Goal: Task Accomplishment & Management: Manage account settings

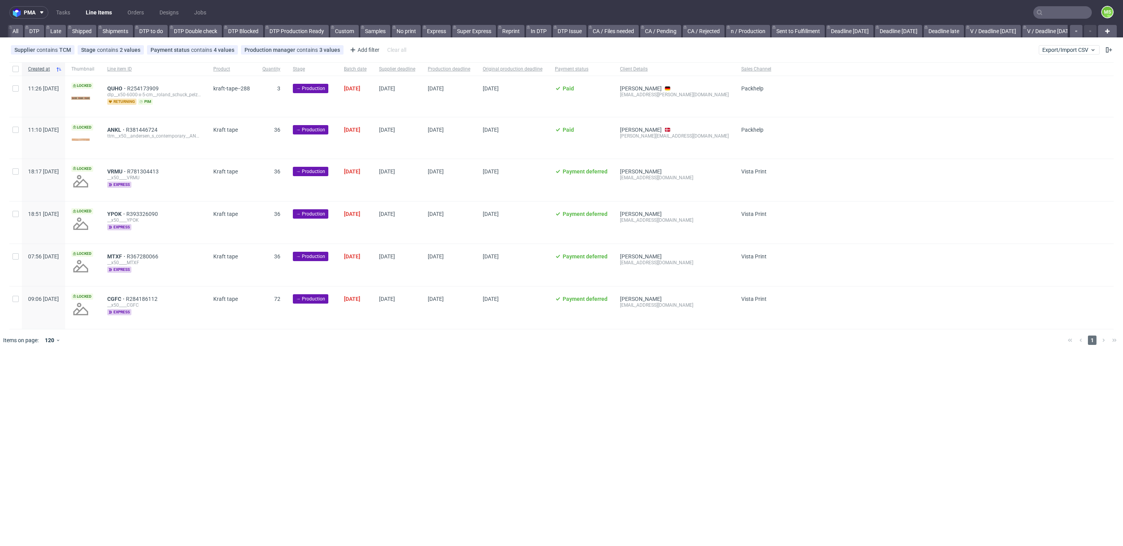
scroll to position [0, 983]
click at [454, 31] on link "bds prod (12:00)" at bounding box center [463, 31] width 50 height 12
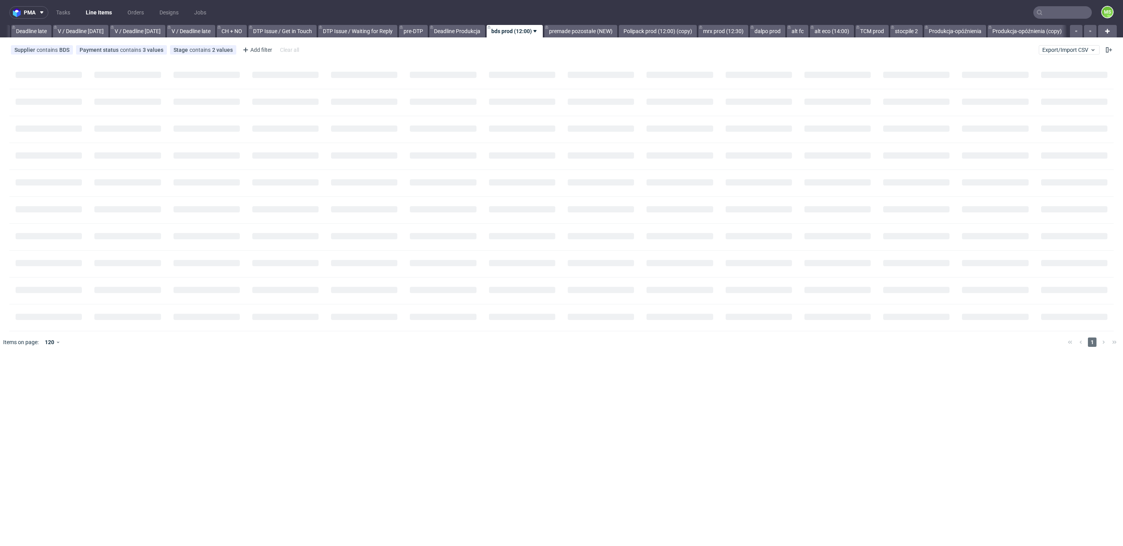
scroll to position [0, 912]
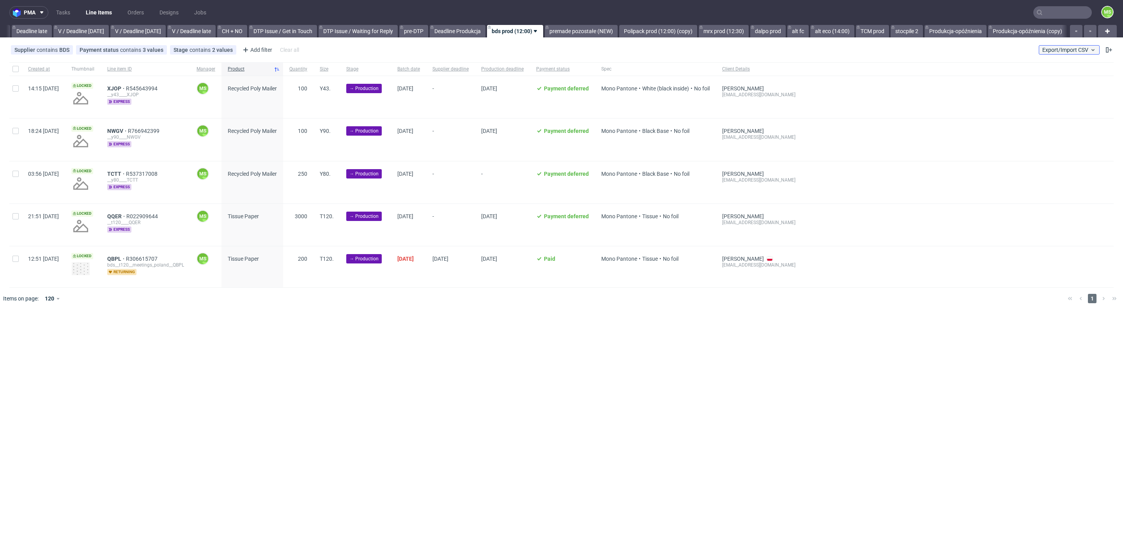
click at [1069, 50] on span "Export/Import CSV" at bounding box center [1069, 50] width 54 height 6
click at [1058, 80] on link "Import shipments CSV" at bounding box center [1050, 81] width 91 height 12
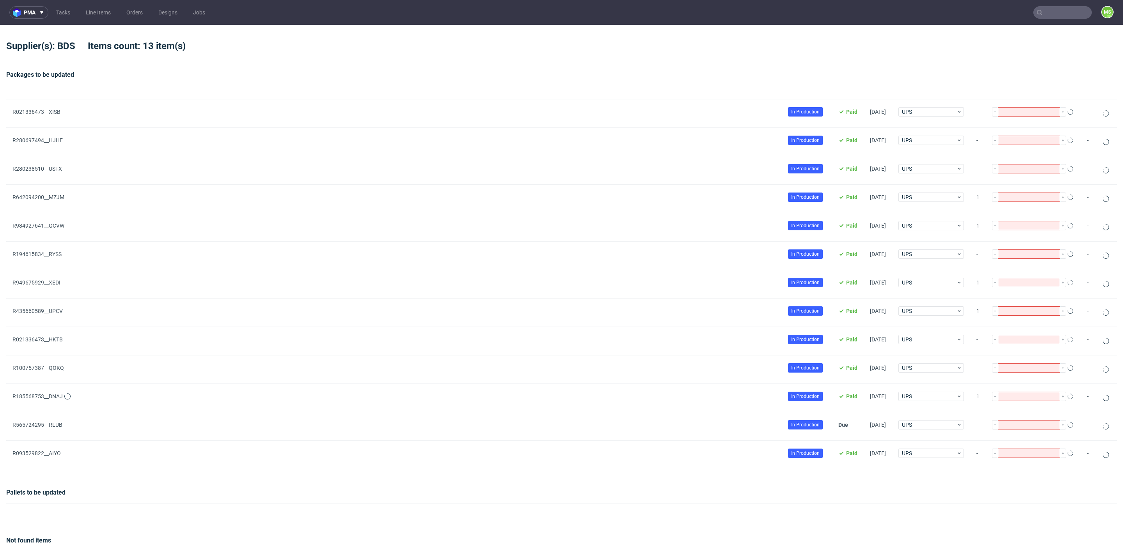
type input "1"
type input "2"
type input "3"
type input "4"
type input "5"
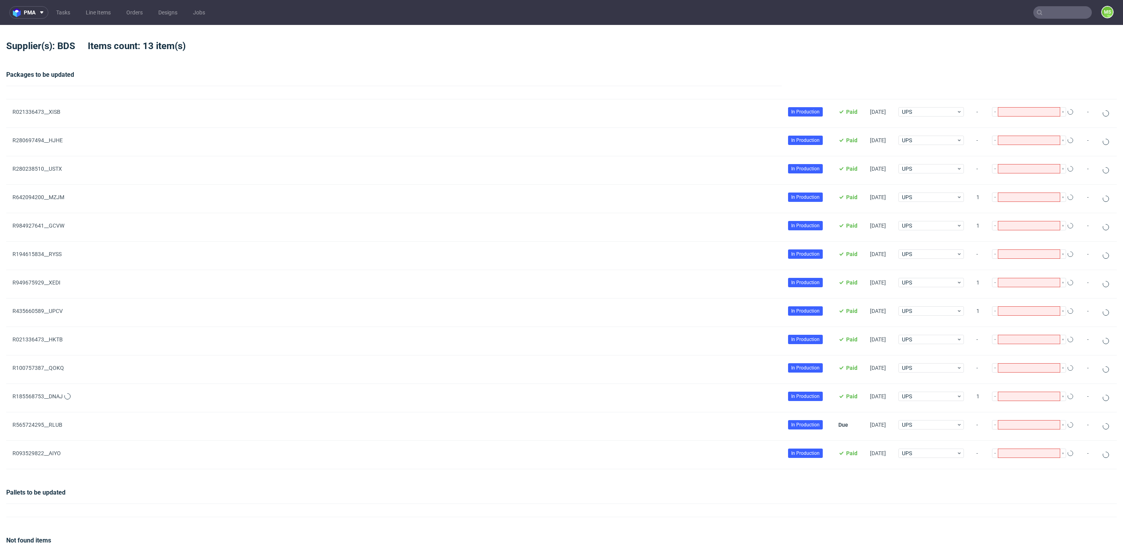
type input "6"
type input "7"
type input "8"
type input "9"
type input "10"
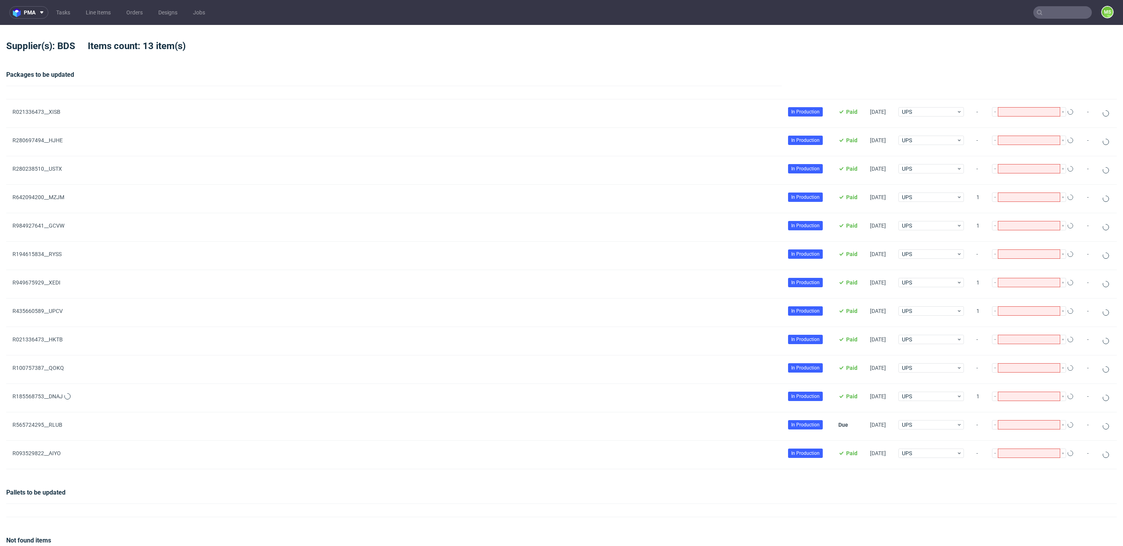
type input "11"
type input "12"
type input "13"
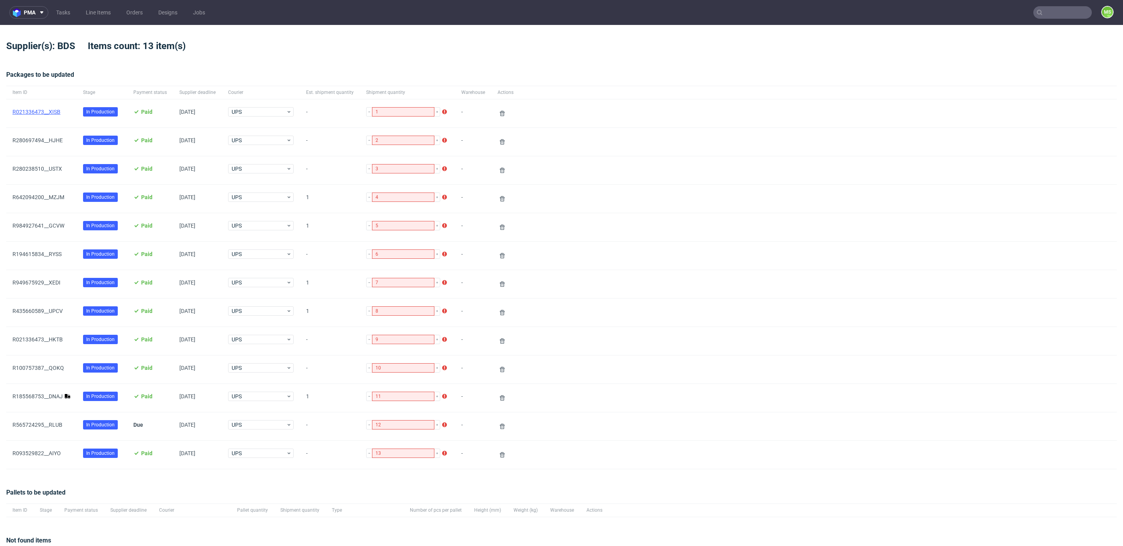
click at [51, 113] on link "R021336473__XISB" at bounding box center [36, 112] width 48 height 6
click at [53, 140] on link "R280697494__HJHE" at bounding box center [37, 140] width 50 height 6
click at [49, 167] on link "R280238510__USTX" at bounding box center [37, 169] width 50 height 6
click at [53, 198] on link "R642094200__MZJM" at bounding box center [38, 197] width 52 height 6
drag, startPoint x: 51, startPoint y: 225, endPoint x: 50, endPoint y: 247, distance: 21.5
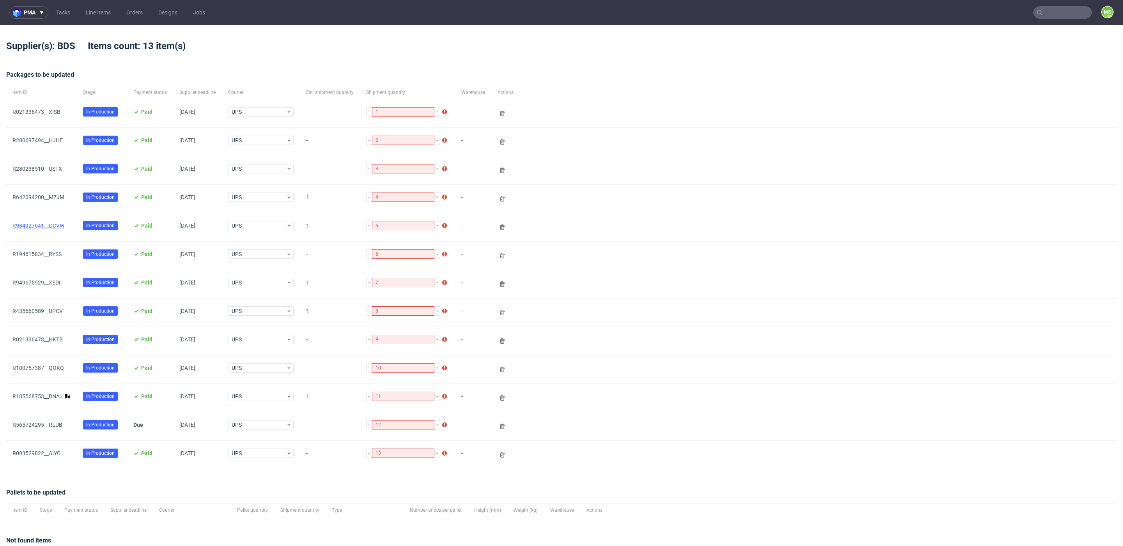
click at [51, 226] on link "R984927641__GCVW" at bounding box center [38, 226] width 52 height 6
click at [51, 113] on link "R021336473__XISB" at bounding box center [36, 112] width 48 height 6
click at [47, 141] on link "R280697494__HJHE" at bounding box center [37, 140] width 50 height 6
click at [54, 169] on link "R280238510__USTX" at bounding box center [37, 169] width 50 height 6
click at [49, 197] on link "R642094200__MZJM" at bounding box center [38, 197] width 52 height 6
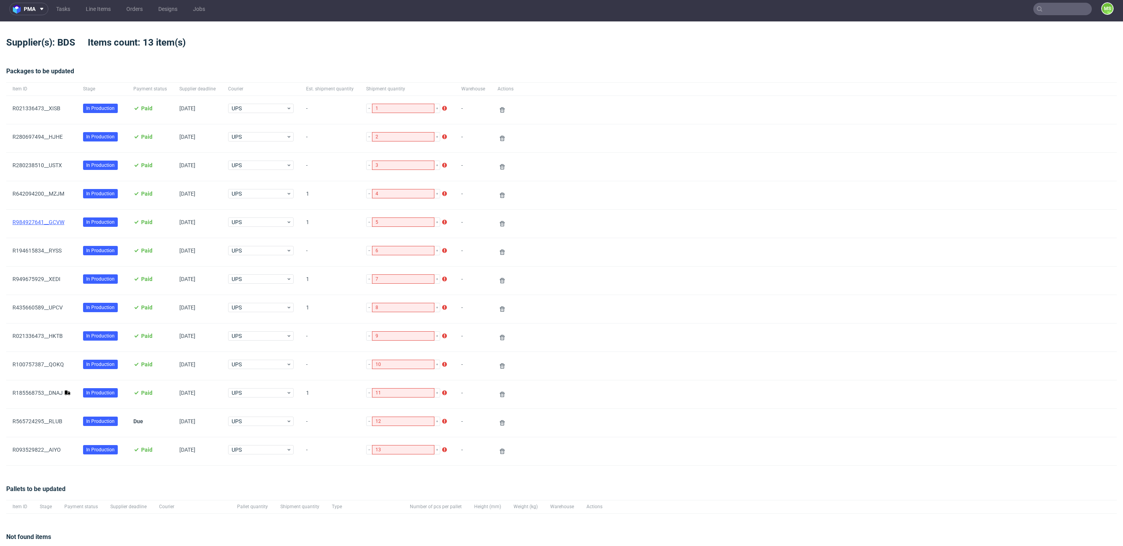
click at [47, 223] on span "R984927641__GCVW" at bounding box center [41, 223] width 58 height 9
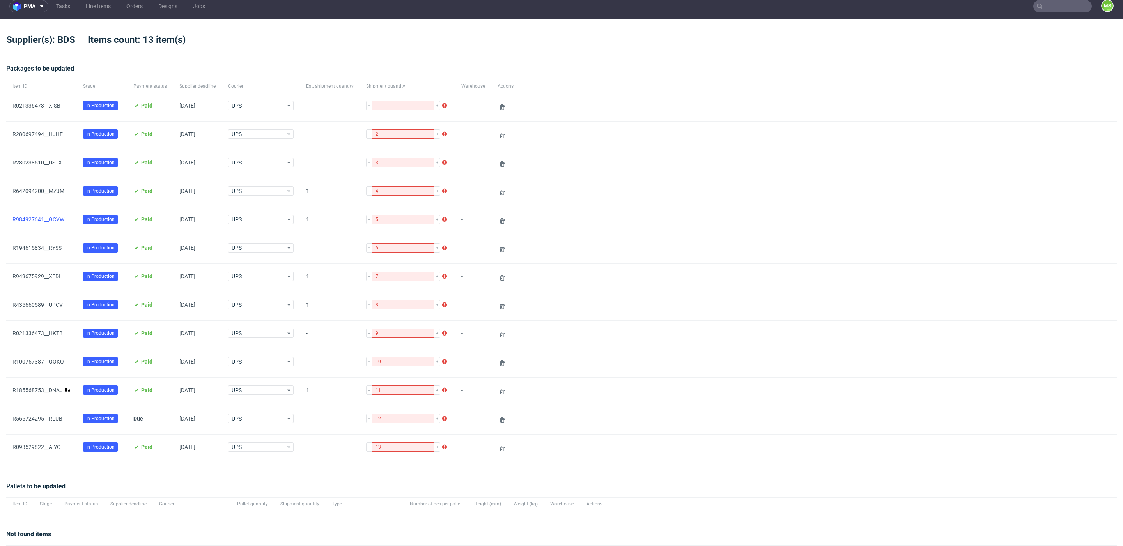
click at [50, 221] on link "R984927641__GCVW" at bounding box center [38, 219] width 52 height 6
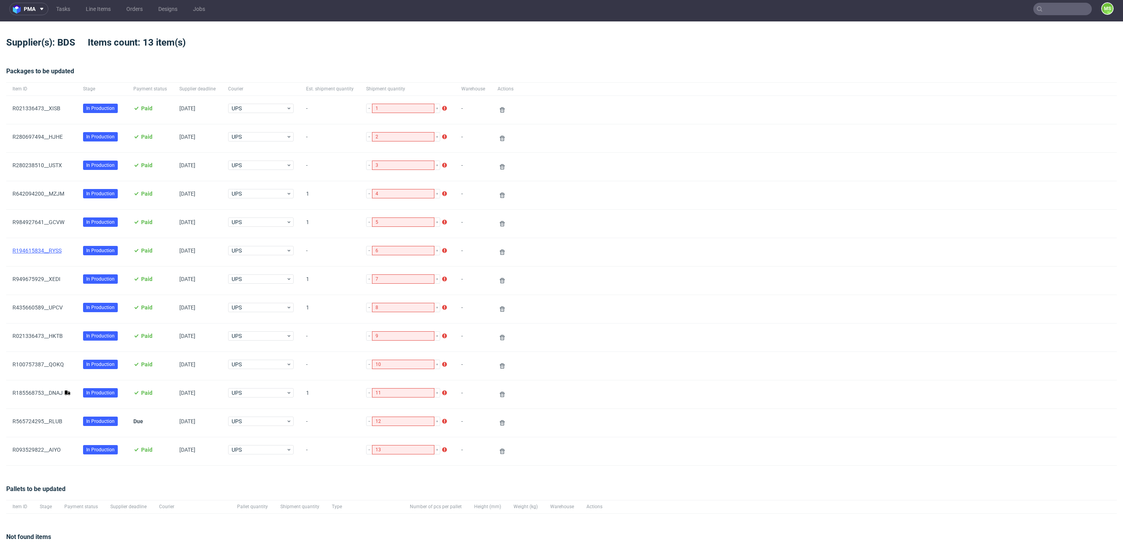
scroll to position [7, 0]
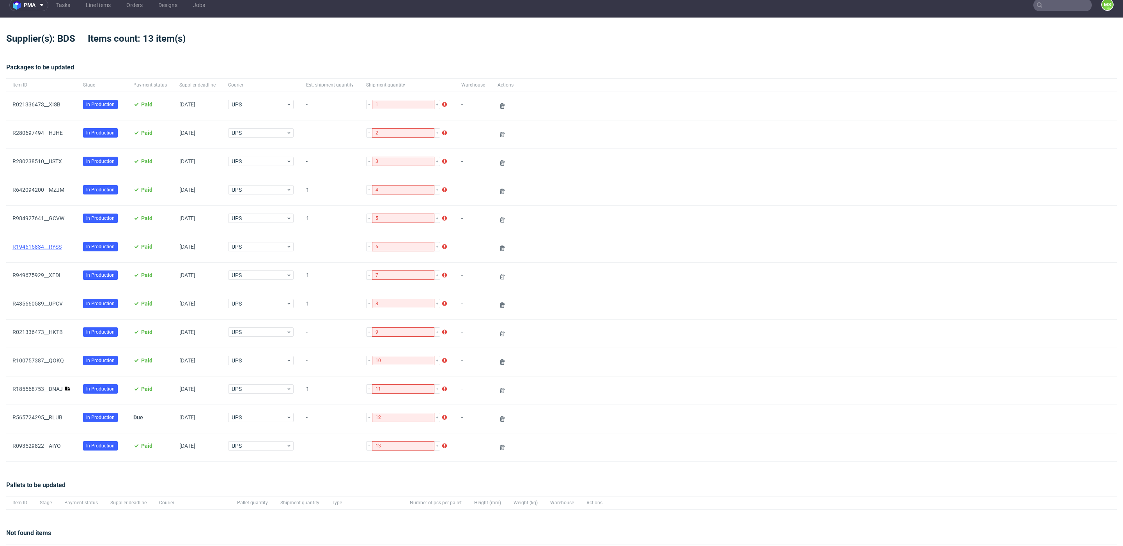
click at [50, 248] on link "R194615834__RYSS" at bounding box center [36, 247] width 49 height 6
click at [46, 272] on link "R949675929__XEDI" at bounding box center [36, 275] width 48 height 6
click at [55, 301] on link "R435660589__UPCV" at bounding box center [37, 304] width 50 height 6
click at [48, 334] on span "R021336473__HKTB" at bounding box center [41, 333] width 58 height 9
click at [51, 331] on link "R021336473__HKTB" at bounding box center [37, 332] width 50 height 6
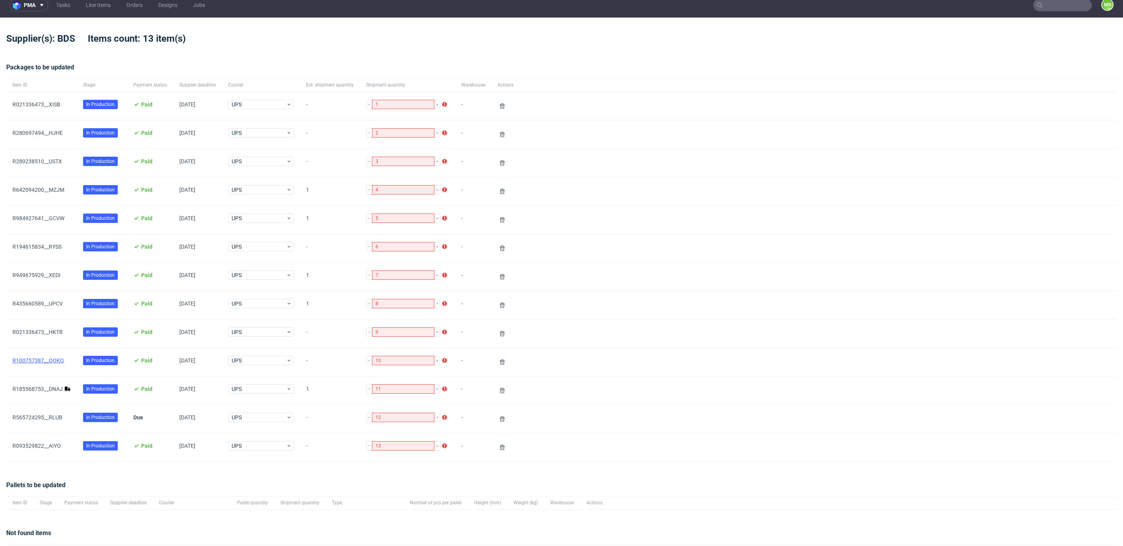
click at [53, 360] on link "R100757387__QOKQ" at bounding box center [37, 361] width 51 height 6
click at [51, 386] on link "R185568753__DNAJ" at bounding box center [37, 389] width 50 height 6
click at [50, 416] on link "R565724295__RLUB" at bounding box center [37, 417] width 50 height 6
click at [50, 445] on link "R093529822__AIYO" at bounding box center [36, 446] width 48 height 6
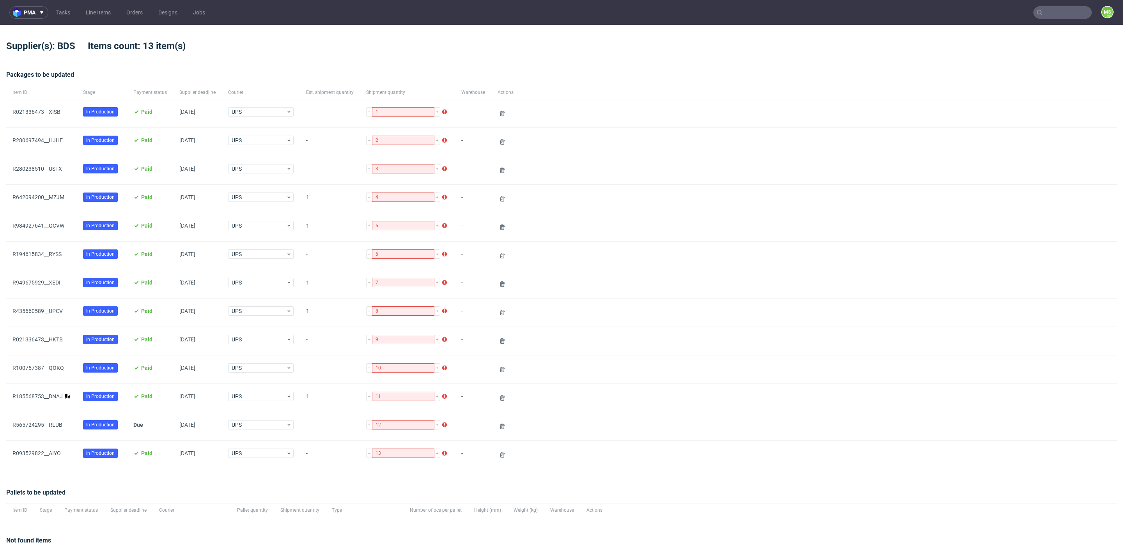
scroll to position [94, 0]
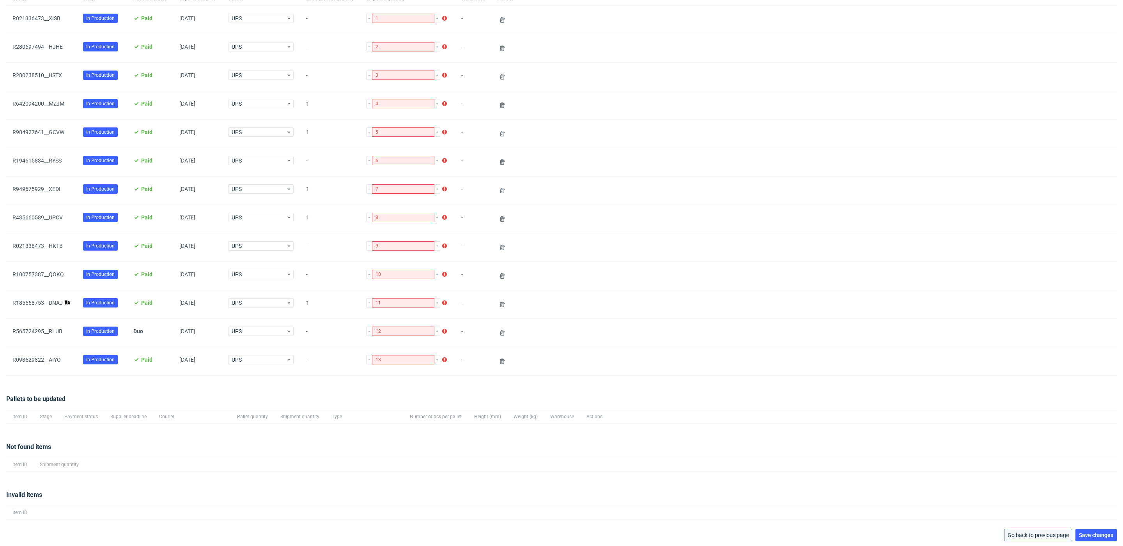
click at [1004, 537] on button "Go back to previous page" at bounding box center [1038, 535] width 68 height 12
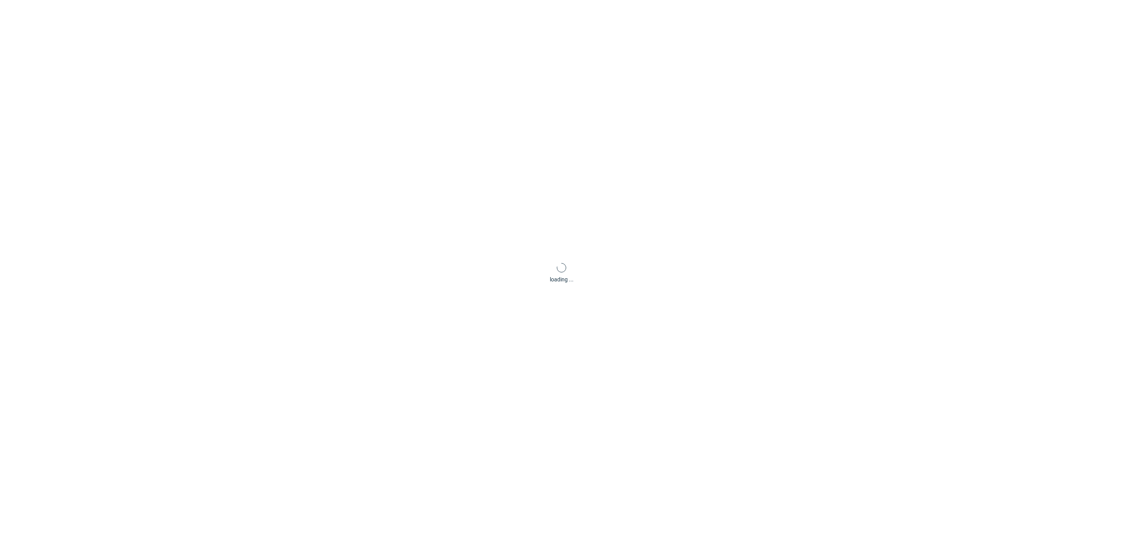
scroll to position [37, 0]
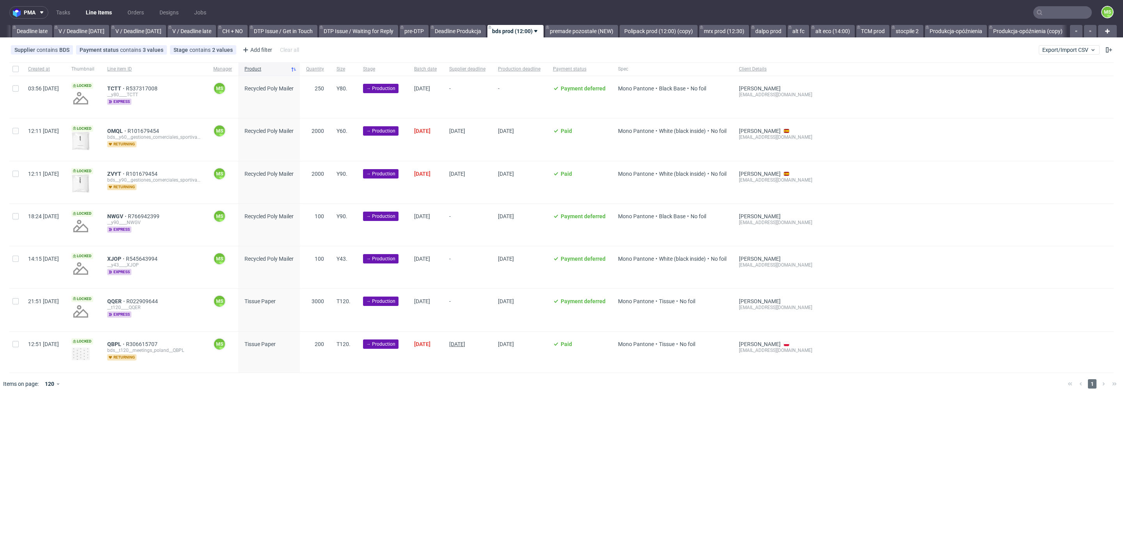
scroll to position [0, 912]
click at [1066, 14] on input "text" at bounding box center [1062, 12] width 58 height 12
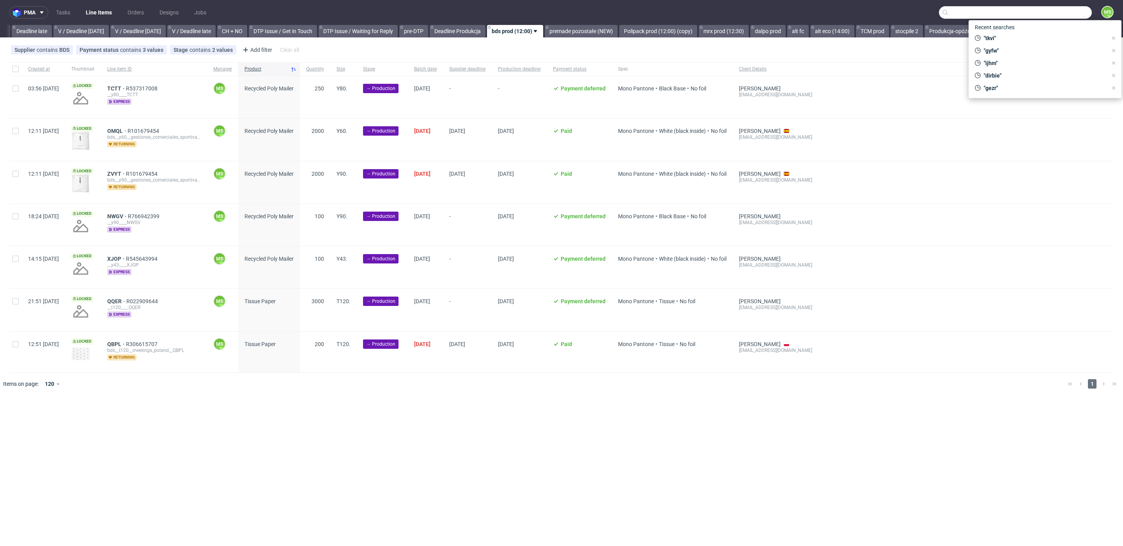
paste input "ph-zapier__f33____RUSL"
drag, startPoint x: 1001, startPoint y: 13, endPoint x: 923, endPoint y: 13, distance: 78.4
click at [923, 13] on nav "pma Tasks Line Items Orders Designs Jobs ph-zapier__f33____RUSL MS" at bounding box center [561, 12] width 1123 height 25
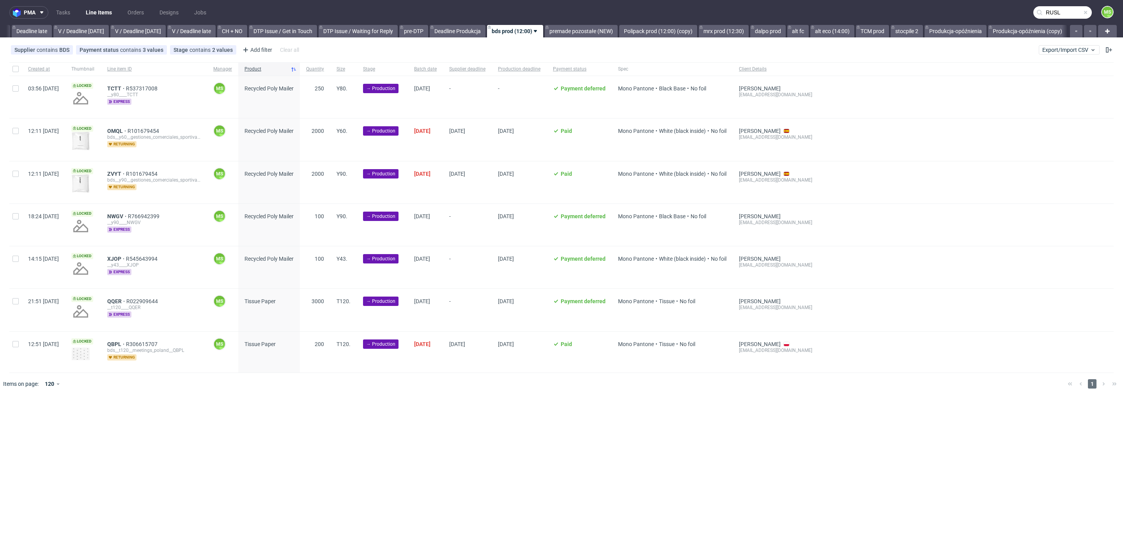
click at [1070, 12] on input "RUSL" at bounding box center [1062, 12] width 58 height 12
type input "RUSL"
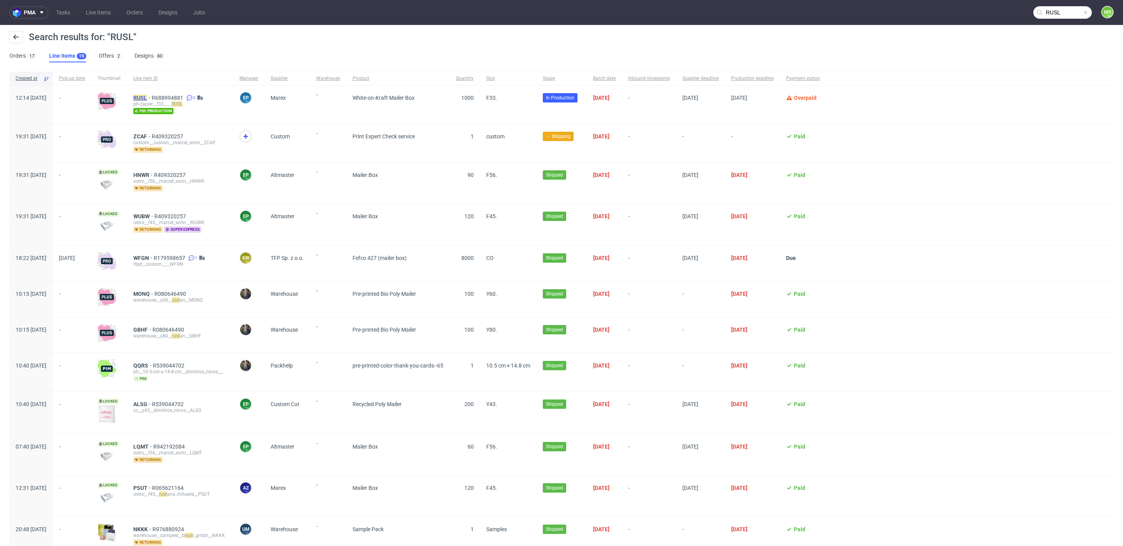
click at [147, 96] on mark "RUSL" at bounding box center [140, 98] width 14 height 6
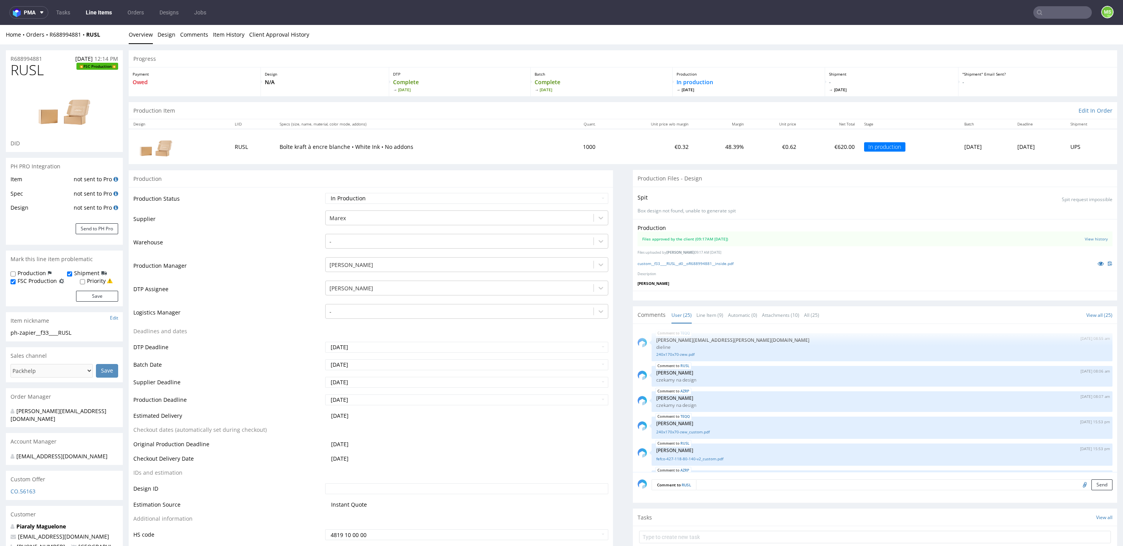
scroll to position [615, 0]
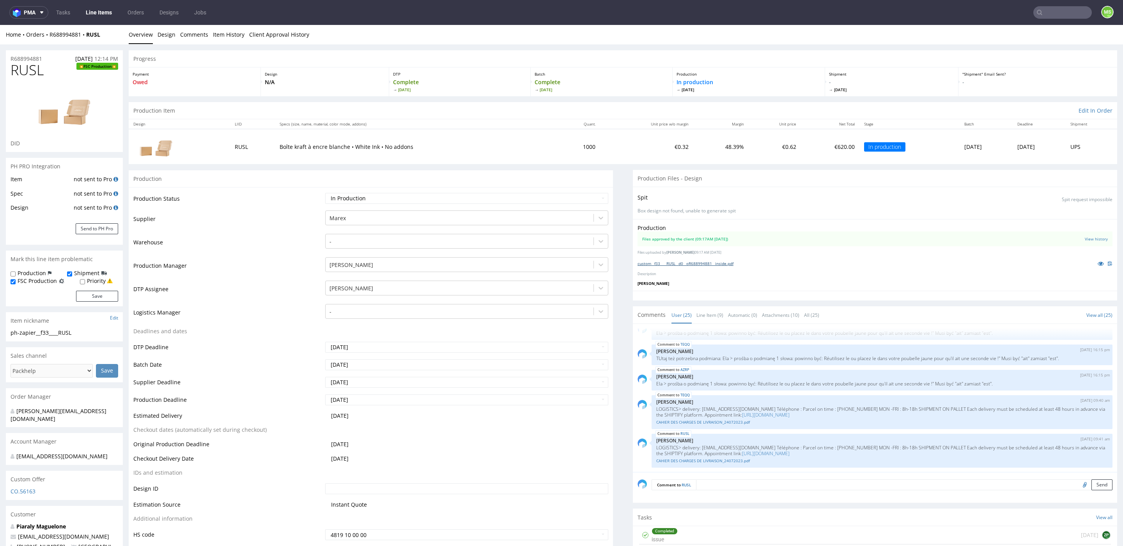
click at [659, 262] on link "custom__f33____RUSL__d0__oR688994881__inside.pdf" at bounding box center [686, 263] width 96 height 5
click at [1049, 12] on input "text" at bounding box center [1062, 12] width 58 height 12
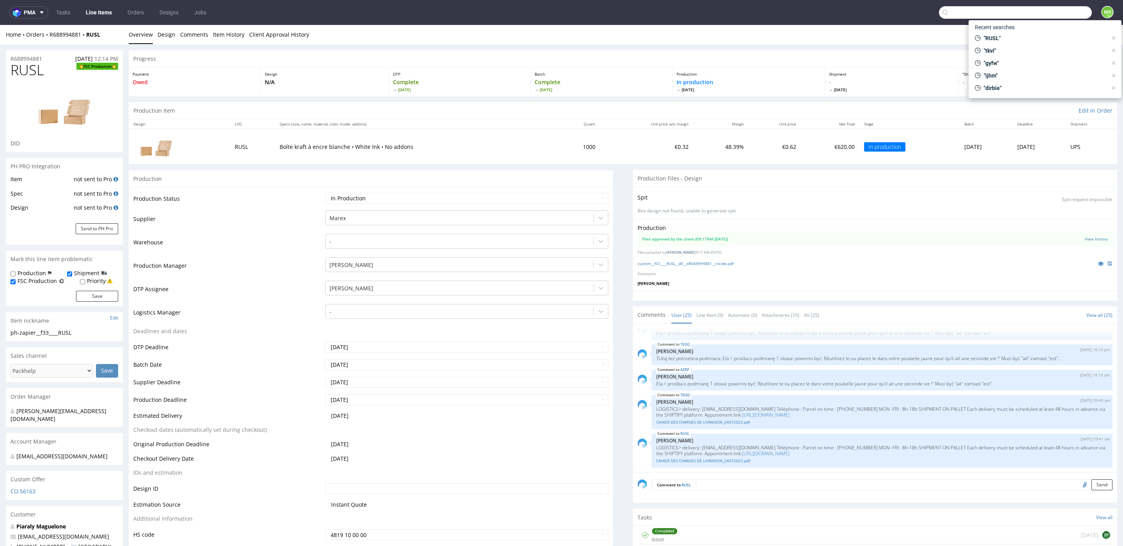
paste input "ph-zapier__f56____AZRP"
type input "ph-zapier__f56____AZRP"
click at [1031, 31] on span "ph-zapier__f56____AZRP" at bounding box center [1034, 31] width 50 height 5
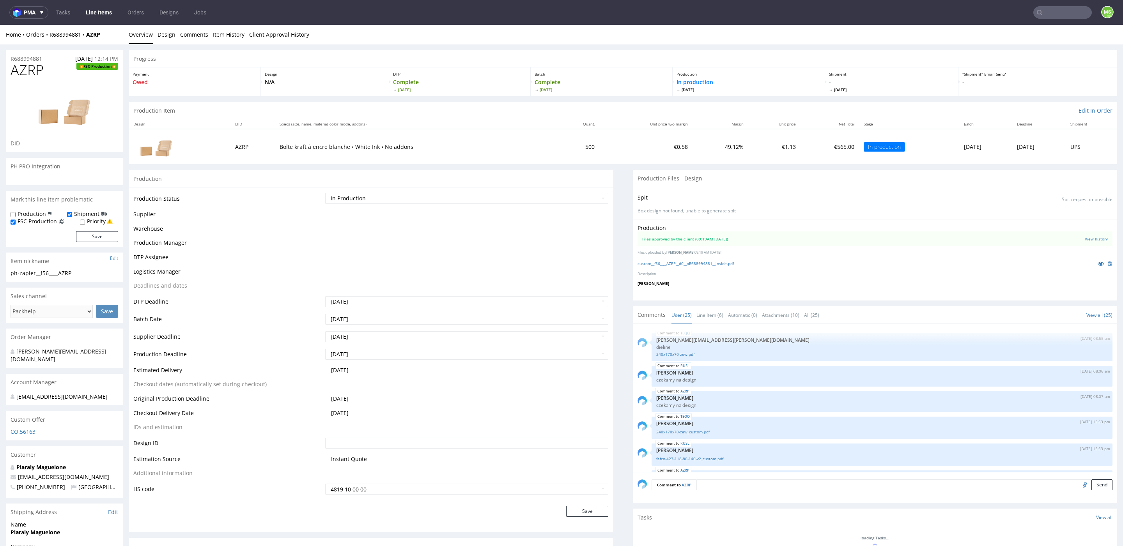
scroll to position [615, 0]
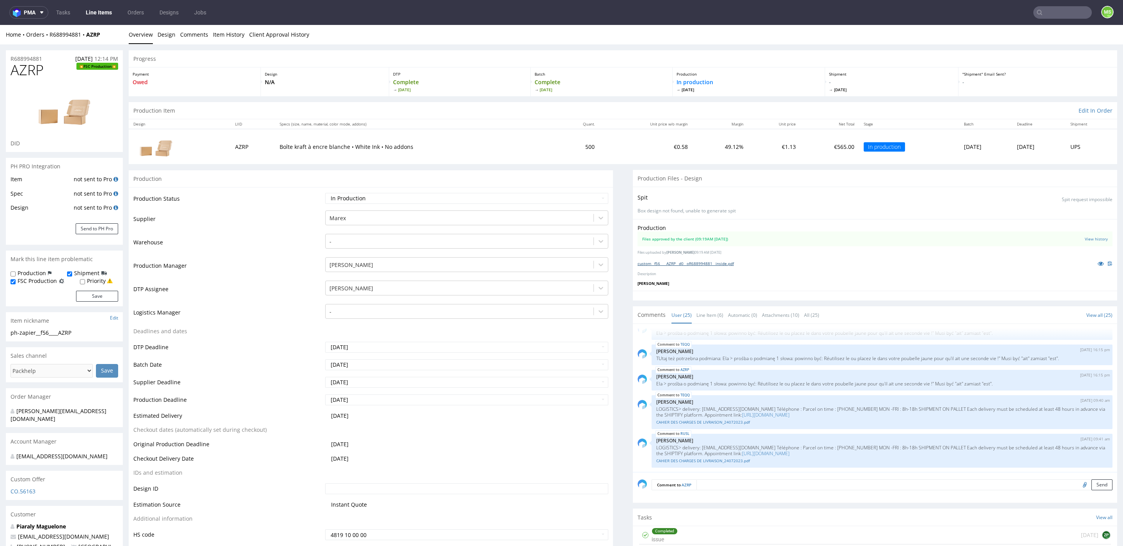
click at [727, 263] on link "custom__f56____AZRP__d0__oR688994881__inside.pdf" at bounding box center [686, 263] width 96 height 5
click at [57, 11] on link "Tasks" at bounding box center [62, 12] width 23 height 12
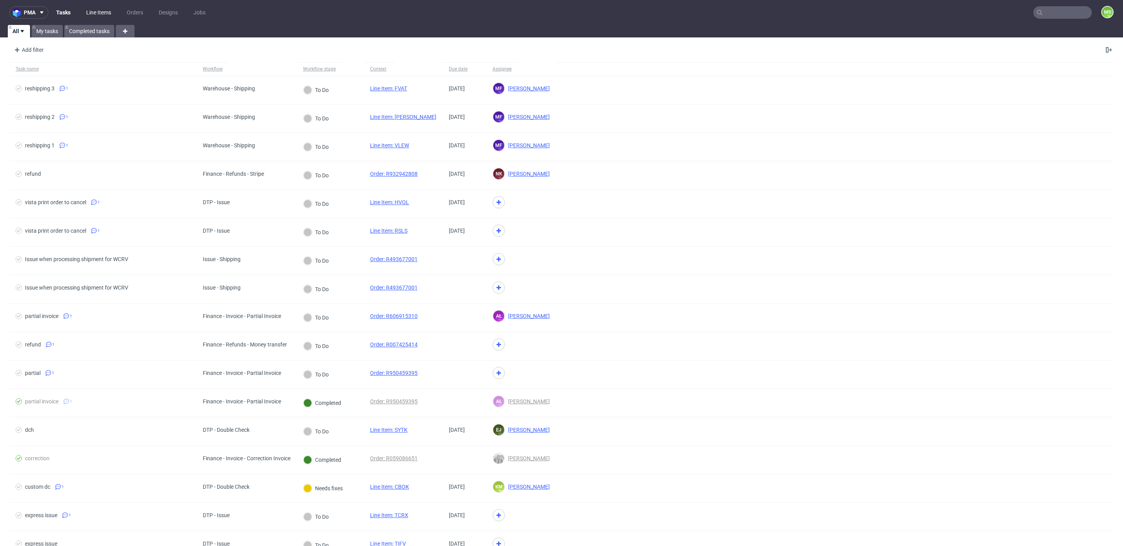
click at [94, 11] on link "Line Items" at bounding box center [98, 12] width 34 height 12
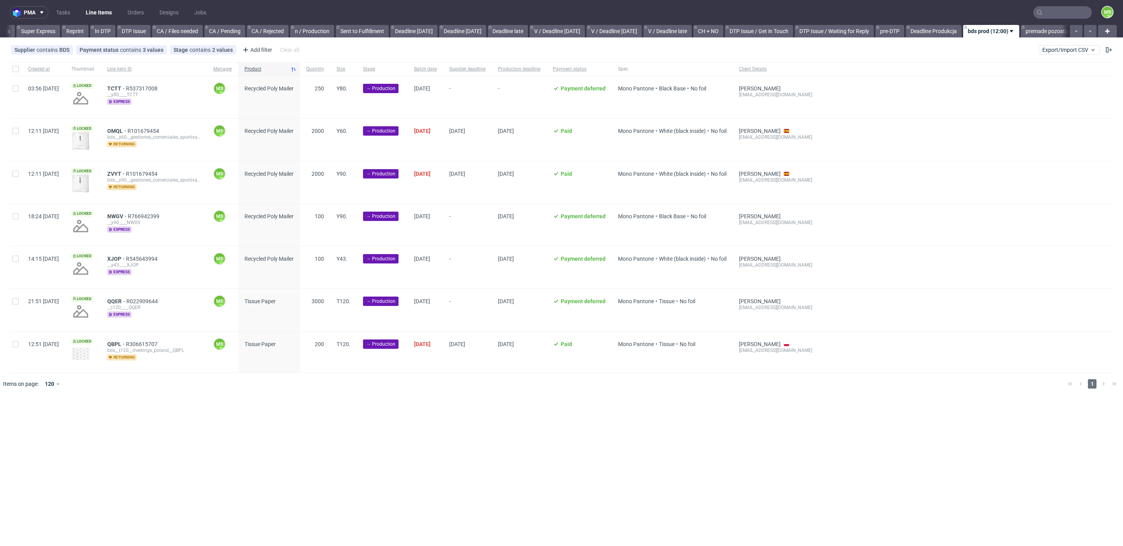
click at [94, 11] on link "Line Items" at bounding box center [98, 12] width 35 height 12
click at [1079, 47] on span "Export/Import CSV" at bounding box center [1069, 50] width 54 height 6
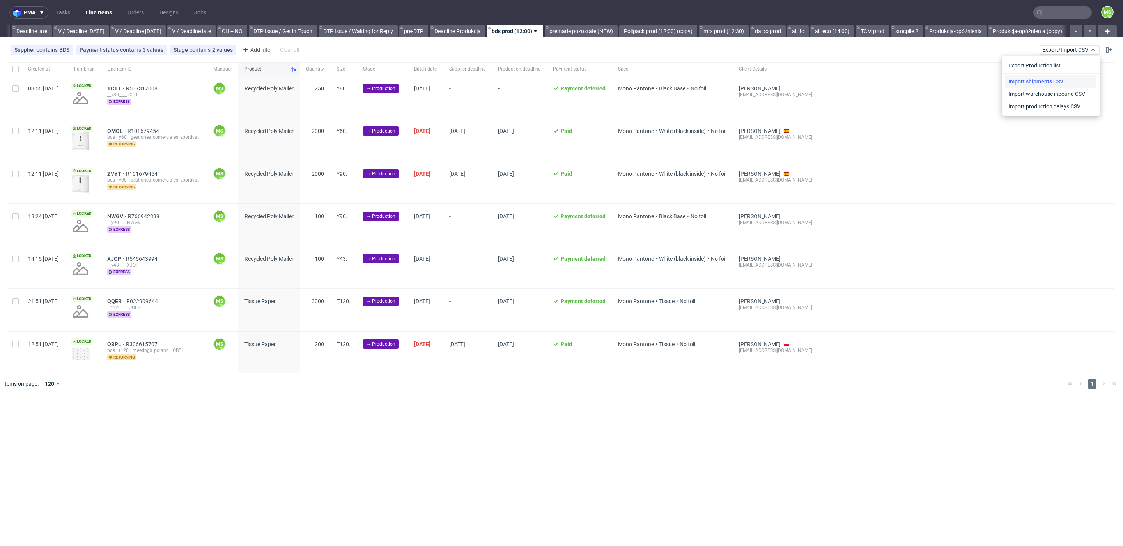
click at [1065, 80] on link "Import shipments CSV" at bounding box center [1050, 81] width 91 height 12
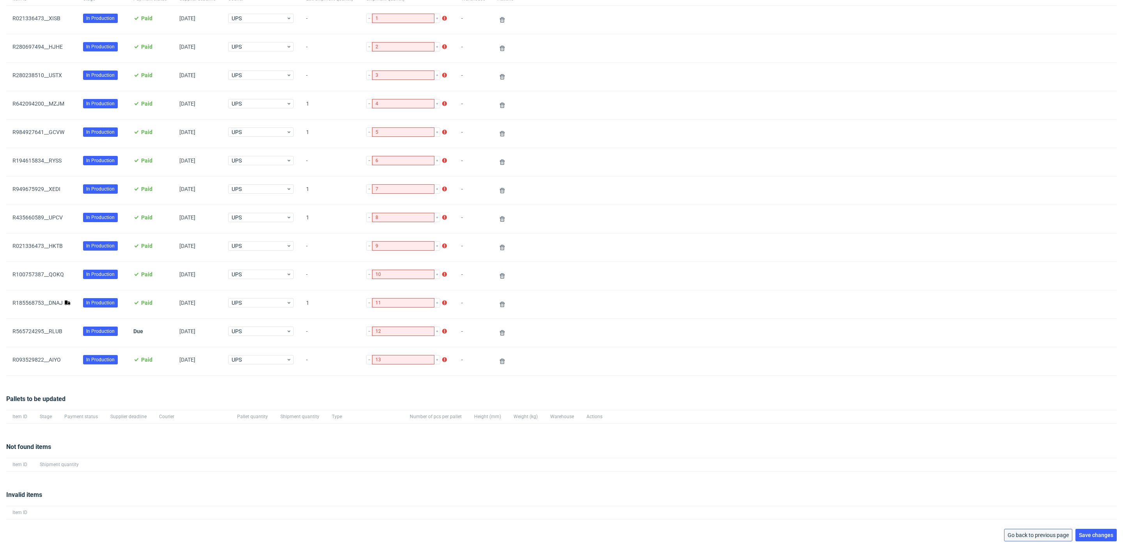
click at [1011, 533] on span "Go back to previous page" at bounding box center [1038, 535] width 61 height 5
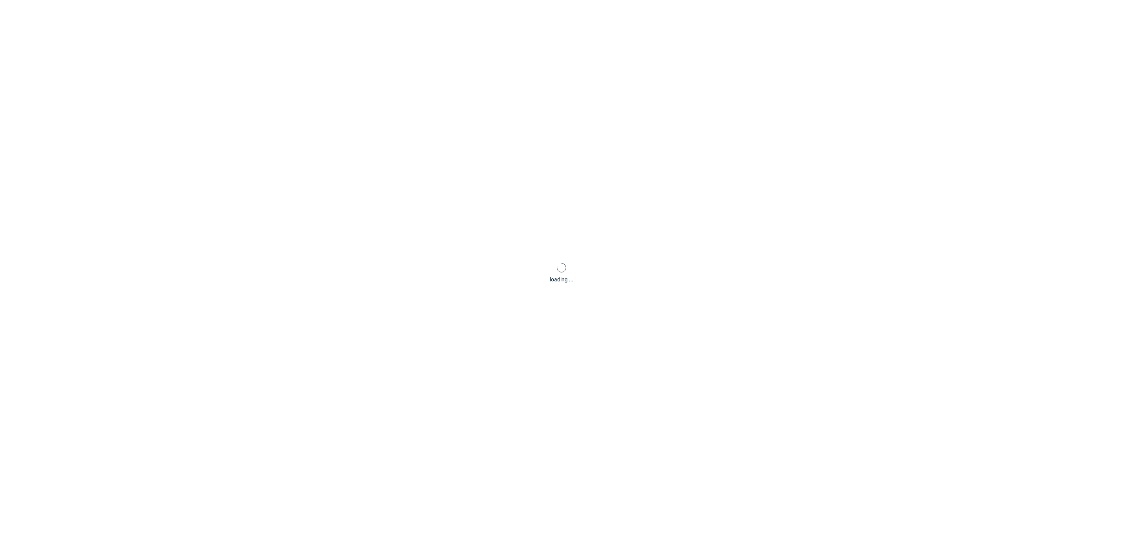
scroll to position [37, 0]
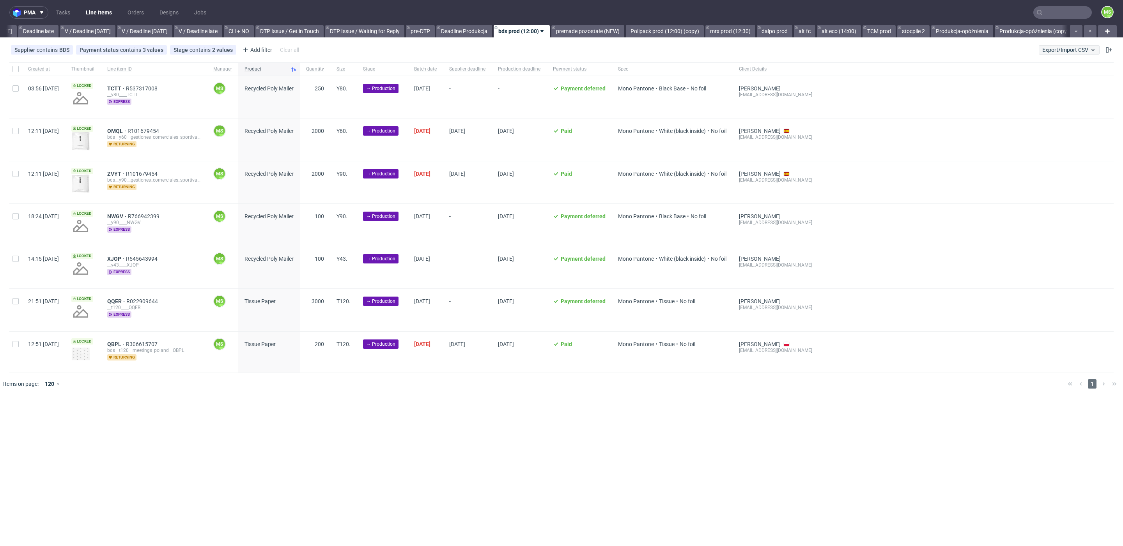
scroll to position [0, 912]
click at [1054, 47] on span "Export/Import CSV" at bounding box center [1069, 50] width 54 height 6
click at [1045, 81] on link "Import shipments CSV" at bounding box center [1050, 81] width 91 height 12
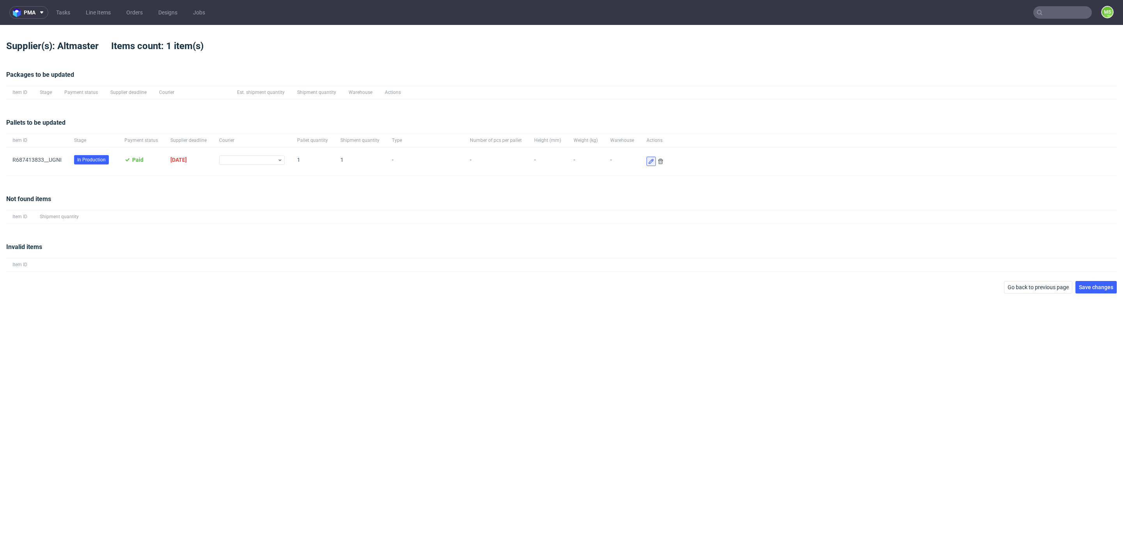
click at [648, 163] on use at bounding box center [650, 161] width 5 height 5
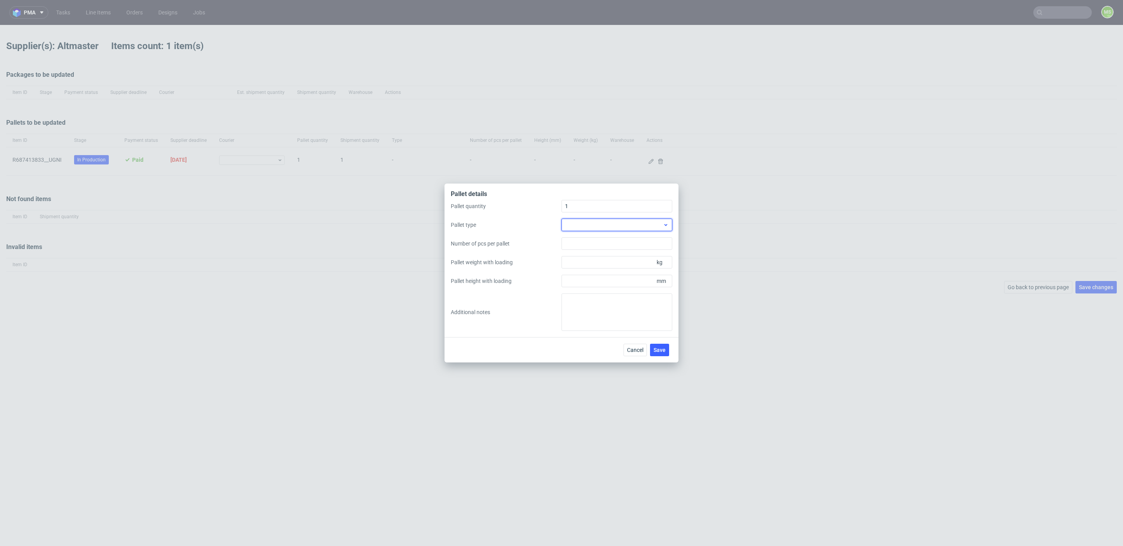
click at [604, 230] on div at bounding box center [617, 225] width 111 height 12
click at [612, 258] on div "EPAL2, 1200 x 1000mm" at bounding box center [617, 257] width 105 height 14
click at [607, 263] on input "Pallet weight with loading" at bounding box center [617, 262] width 111 height 12
type input "250"
click at [614, 283] on input "Pallet height with loading" at bounding box center [617, 281] width 111 height 12
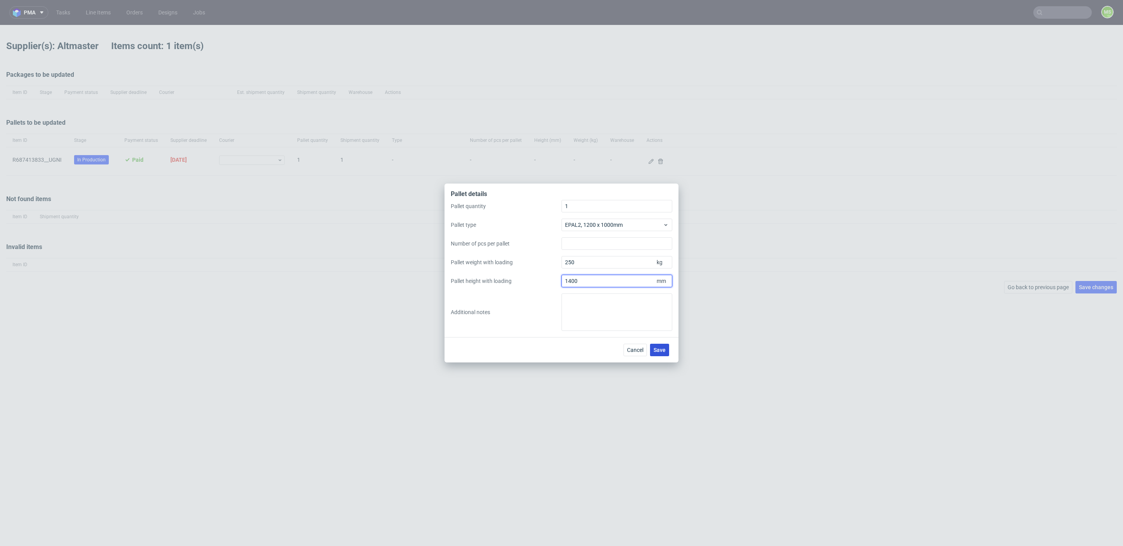
type input "1400"
drag, startPoint x: 657, startPoint y: 349, endPoint x: 710, endPoint y: 344, distance: 53.4
click at [657, 348] on span "Save" at bounding box center [660, 349] width 12 height 5
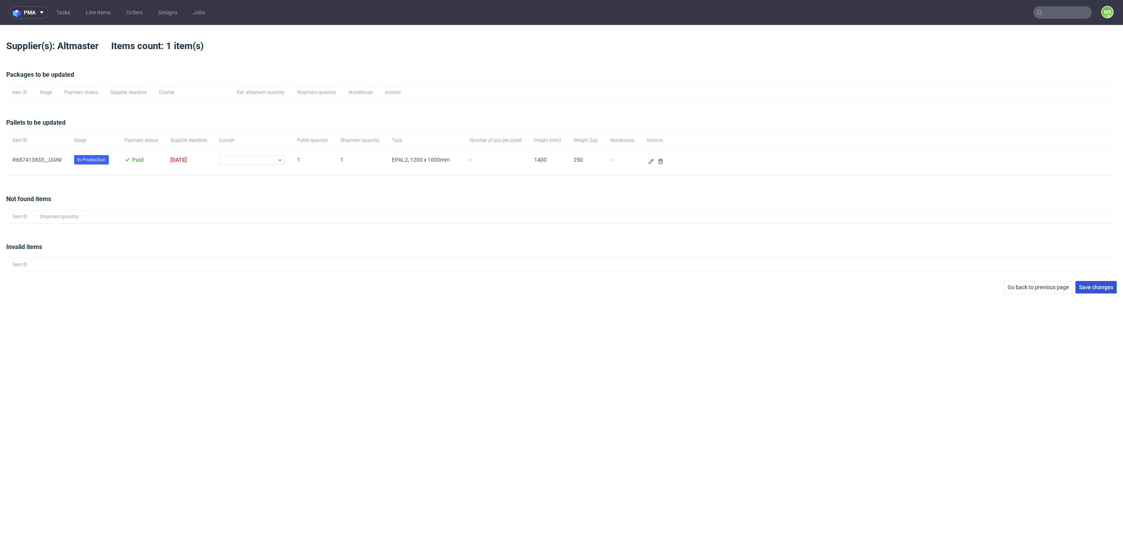
click at [1092, 291] on button "Save changes" at bounding box center [1095, 287] width 41 height 12
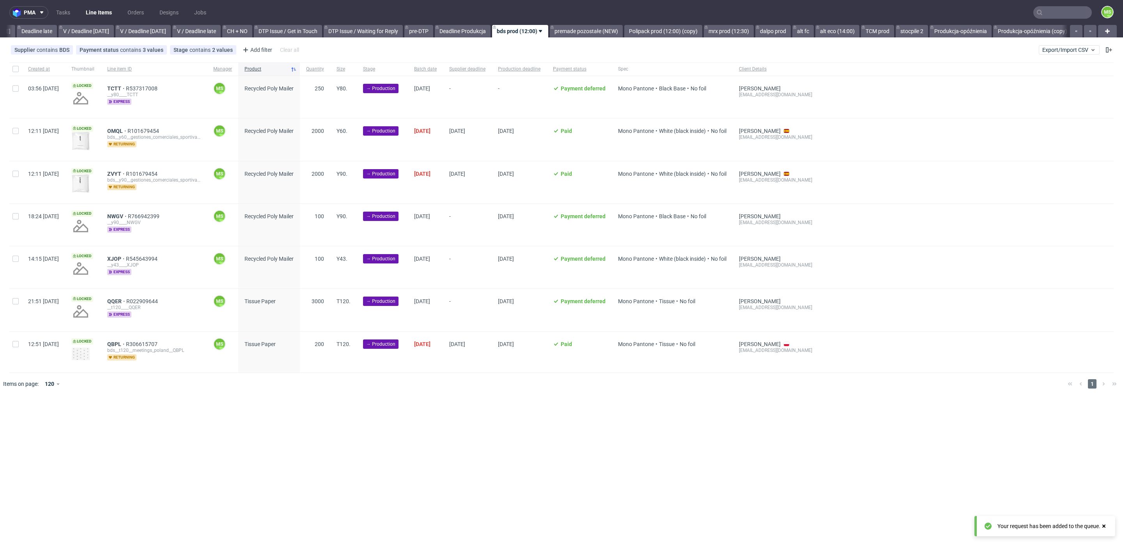
scroll to position [0, 912]
click at [1059, 11] on input "text" at bounding box center [1062, 12] width 58 height 12
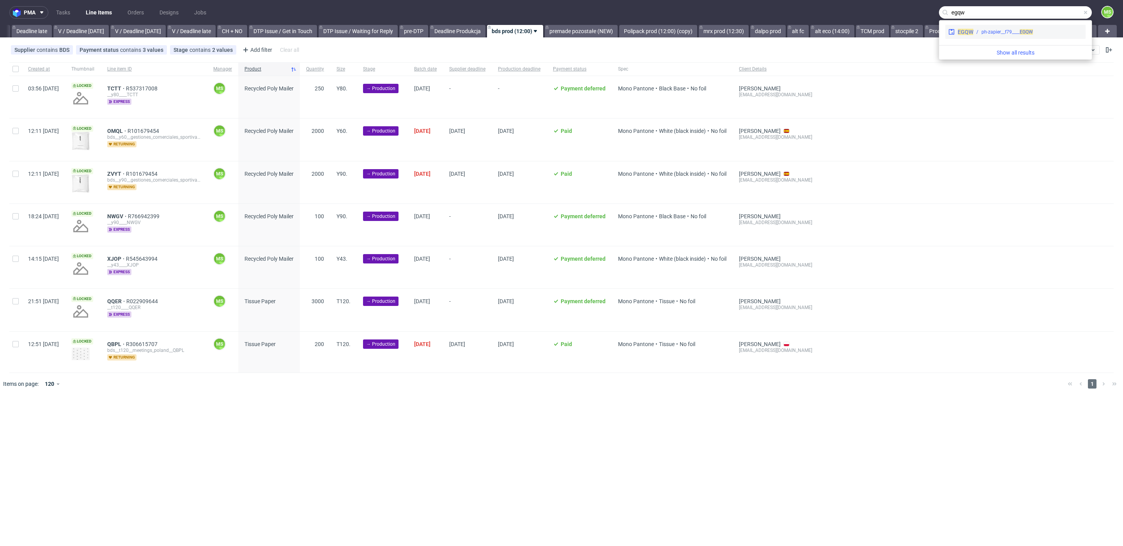
type input "egqw"
click at [1035, 32] on div "ph-zapier__f79____ EGQW" at bounding box center [1027, 31] width 109 height 7
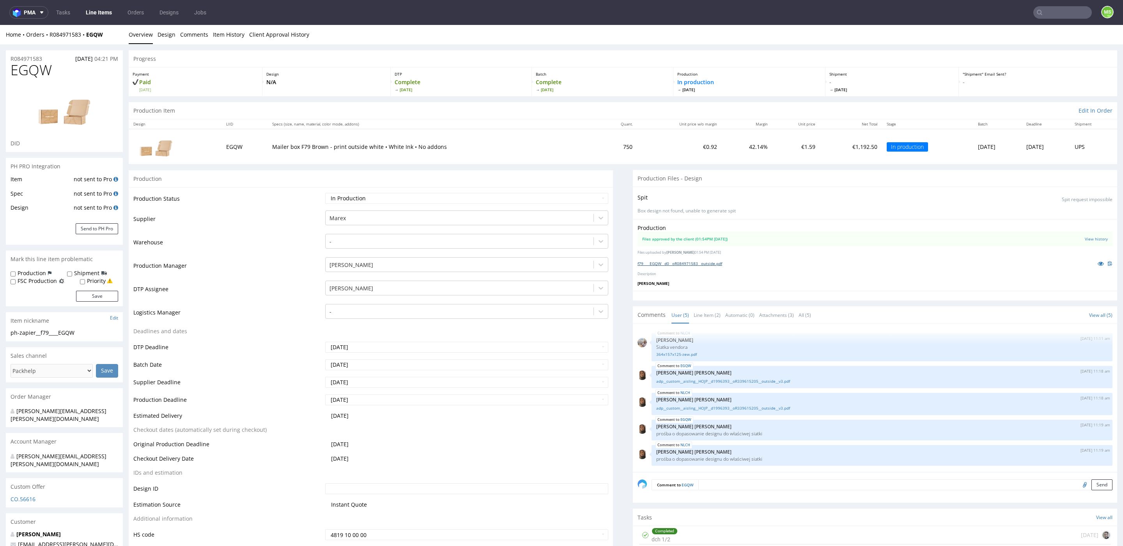
click at [715, 263] on link "f79____EGQW__d0__oR084971583__outside.pdf" at bounding box center [680, 263] width 85 height 5
click at [1057, 15] on input "text" at bounding box center [1062, 12] width 58 height 12
type input "hnfy"
click at [1041, 29] on div "dlp__x50-6000-x-5-cm__dtb_di_mbou_margheria_libouri__ HNFY" at bounding box center [1022, 31] width 103 height 7
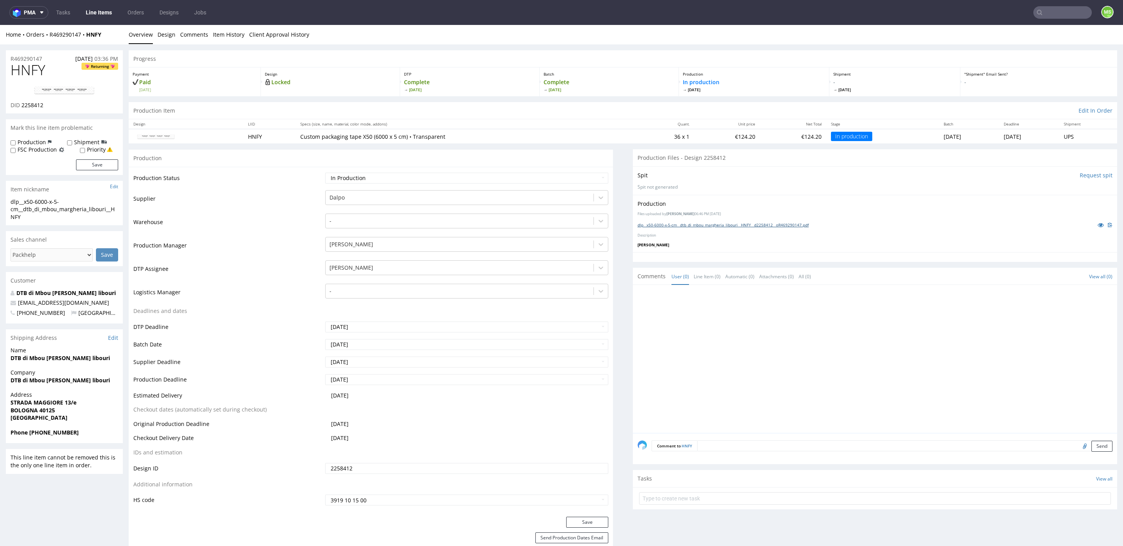
click at [682, 224] on link "dlp__x50-6000-x-5-cm__dtb_di_mbou_margheria_libouri__HNFY__d2258412__oR46929014…" at bounding box center [723, 224] width 171 height 5
click at [1058, 13] on input "text" at bounding box center [1062, 12] width 58 height 12
type input "fkrc"
click at [1022, 32] on span "FKRC" at bounding box center [1020, 31] width 12 height 5
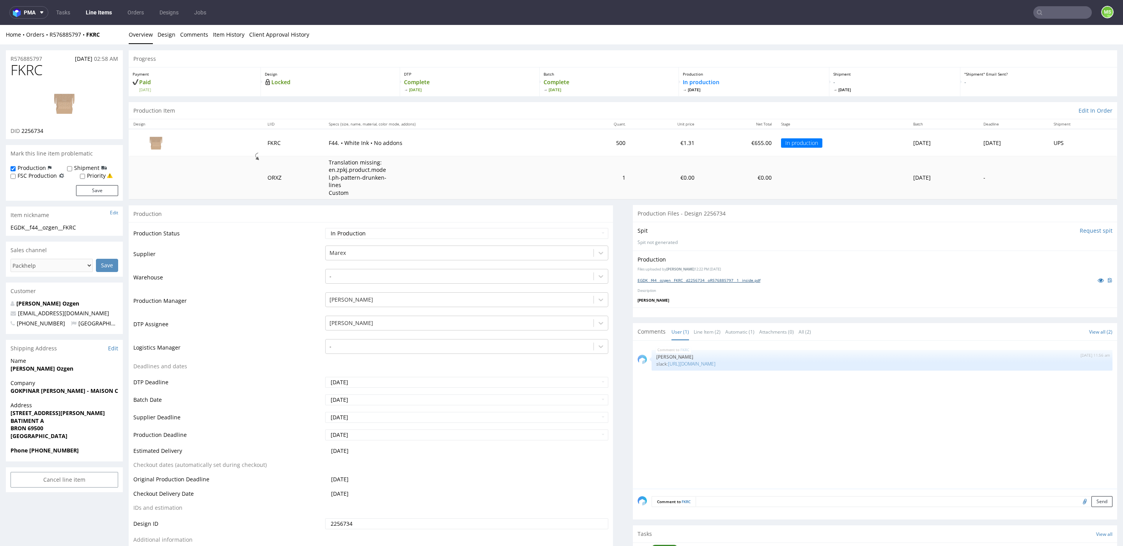
click at [704, 278] on link "EGDK__f44__ozgen__FKRC__d2256734__oR576885797__1__inside.pdf" at bounding box center [699, 280] width 123 height 5
click at [1051, 13] on input "text" at bounding box center [1062, 12] width 58 height 12
type input "kbnn"
click at [1026, 33] on div "__t120____ KBNN" at bounding box center [1018, 31] width 110 height 7
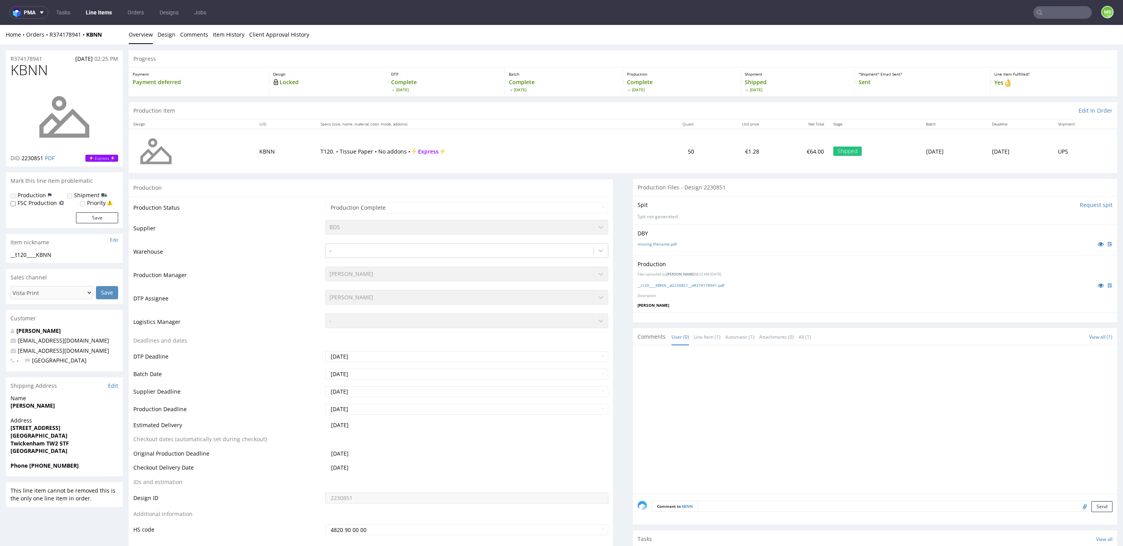
click at [90, 16] on link "Line Items" at bounding box center [98, 12] width 35 height 12
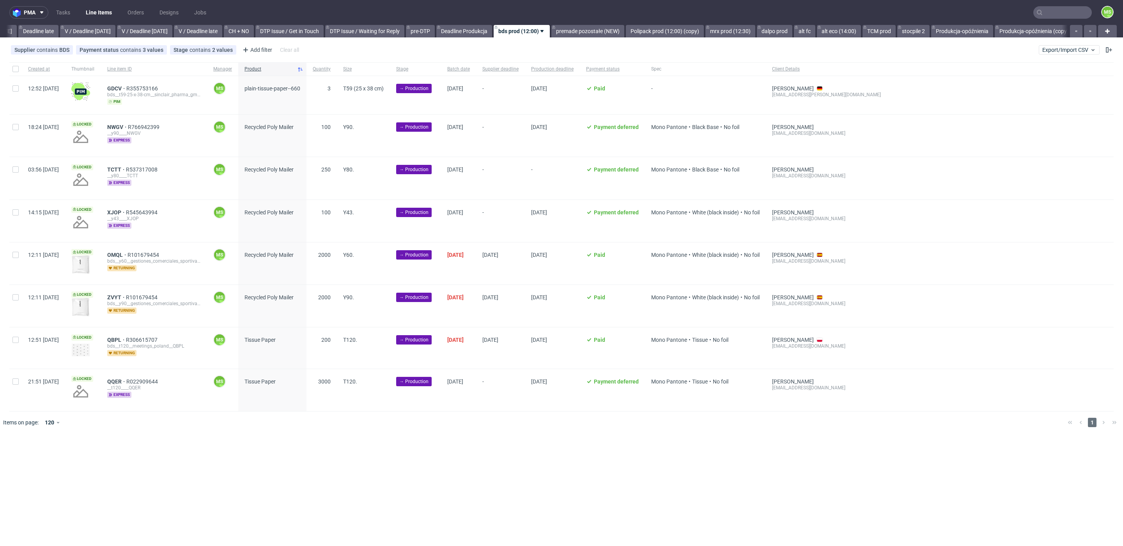
scroll to position [0, 912]
click at [809, 28] on link "alt fc" at bounding box center [797, 31] width 21 height 12
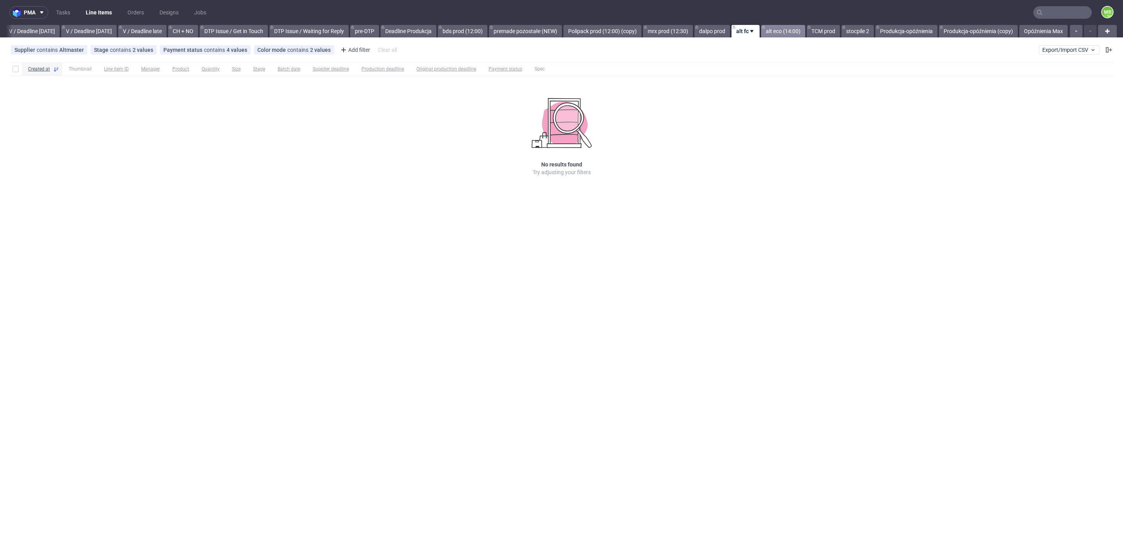
click at [779, 29] on link "alt eco (14:00)" at bounding box center [783, 31] width 44 height 12
click at [813, 35] on link "TCM prod" at bounding box center [823, 31] width 33 height 12
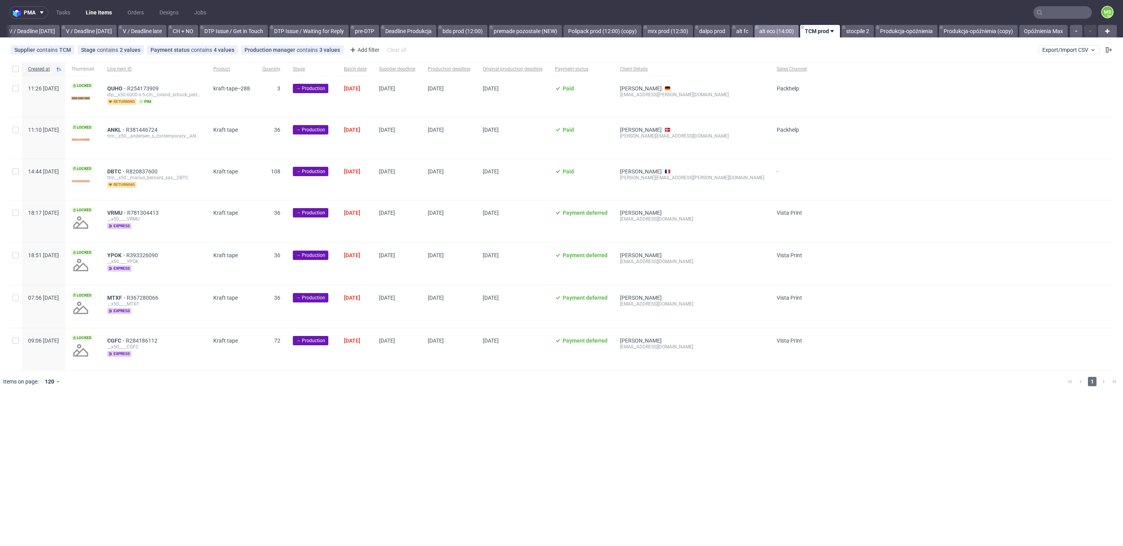
click at [771, 32] on link "alt eco (14:00)" at bounding box center [777, 31] width 44 height 12
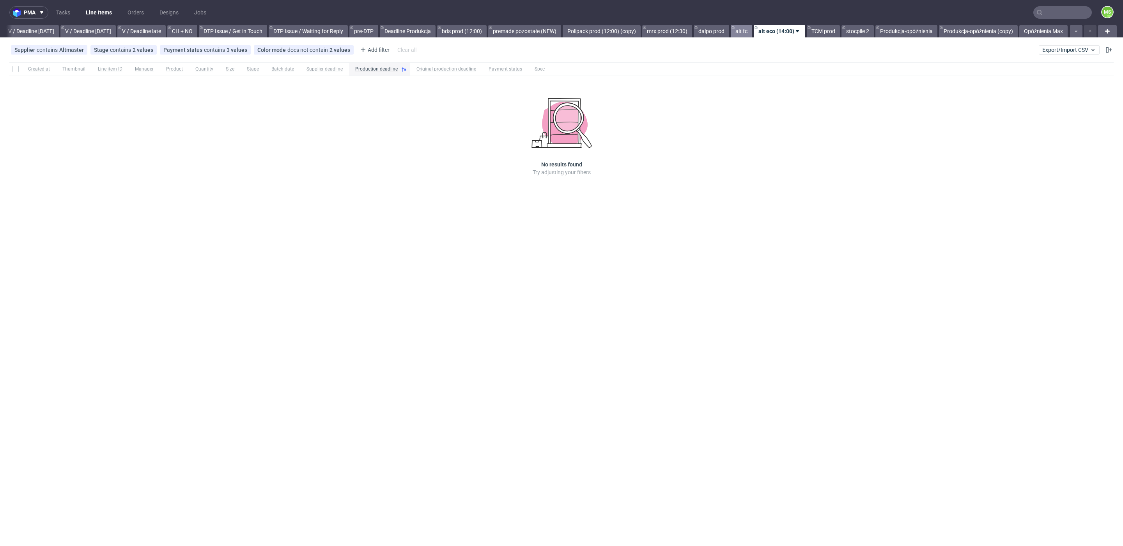
drag, startPoint x: 738, startPoint y: 32, endPoint x: 756, endPoint y: 35, distance: 19.0
click at [738, 32] on link "alt fc" at bounding box center [741, 31] width 21 height 12
click at [820, 26] on link "TCM prod" at bounding box center [823, 31] width 33 height 12
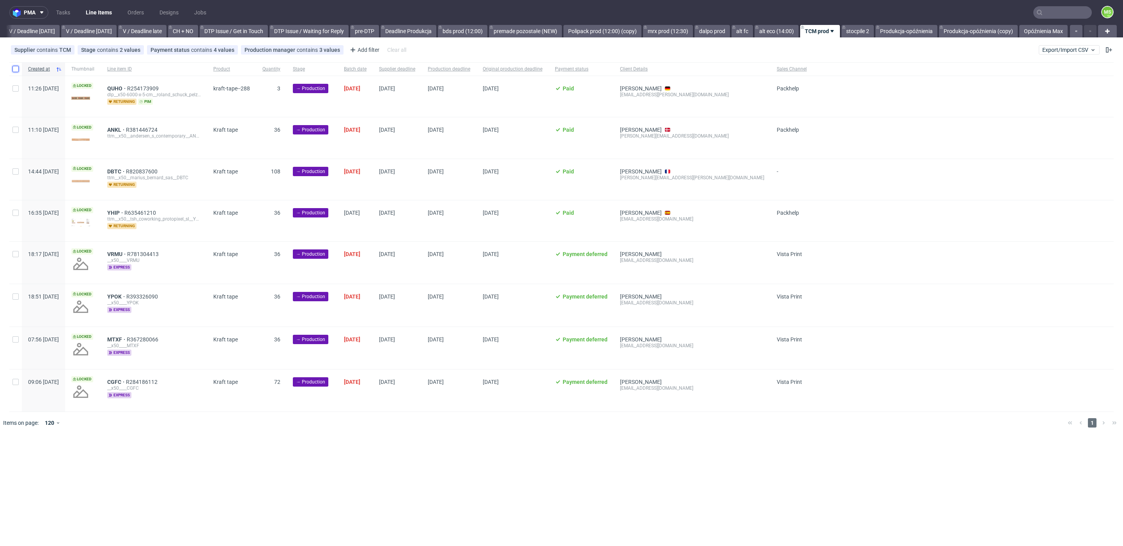
click at [18, 71] on input "checkbox" at bounding box center [15, 69] width 6 height 6
checkbox input "true"
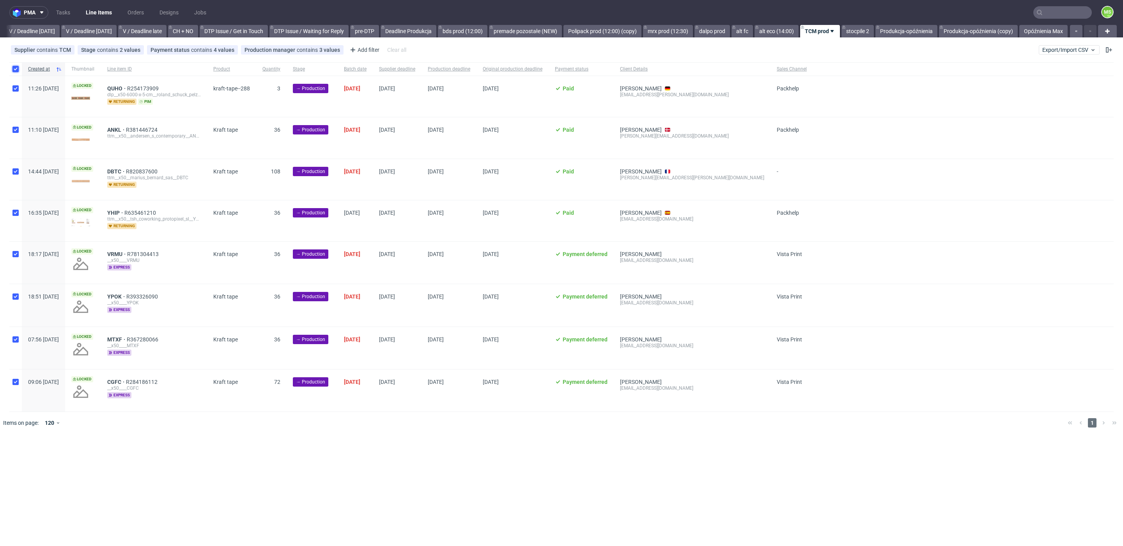
checkbox input "true"
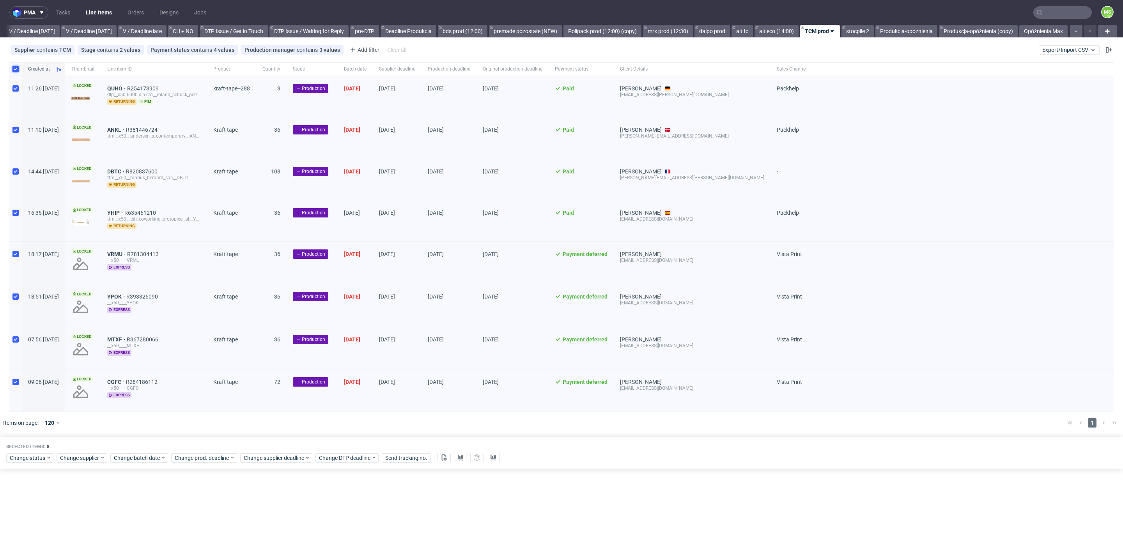
click at [18, 71] on input "checkbox" at bounding box center [15, 69] width 6 height 6
checkbox input "false"
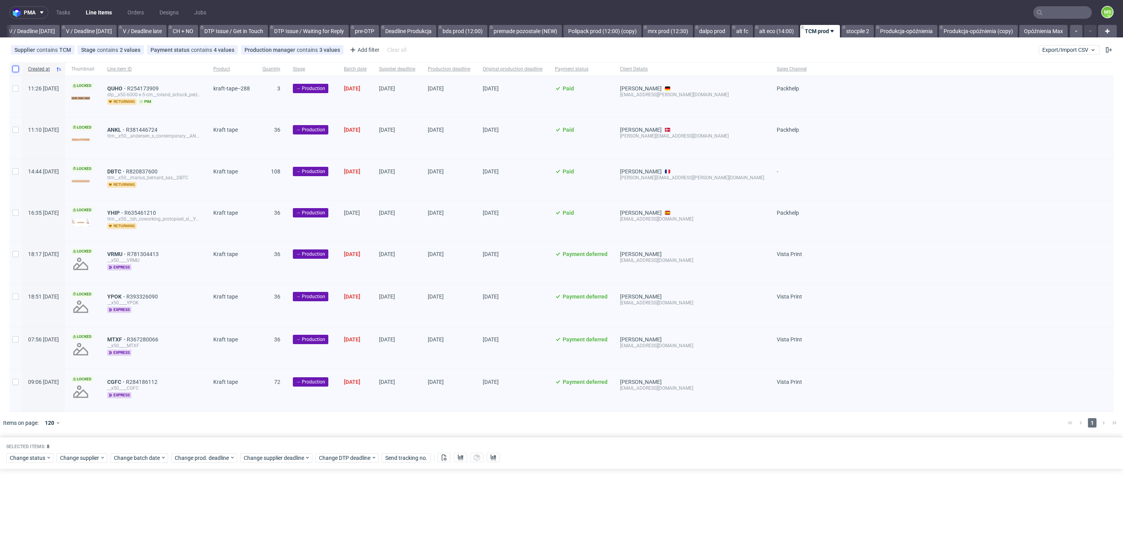
checkbox input "false"
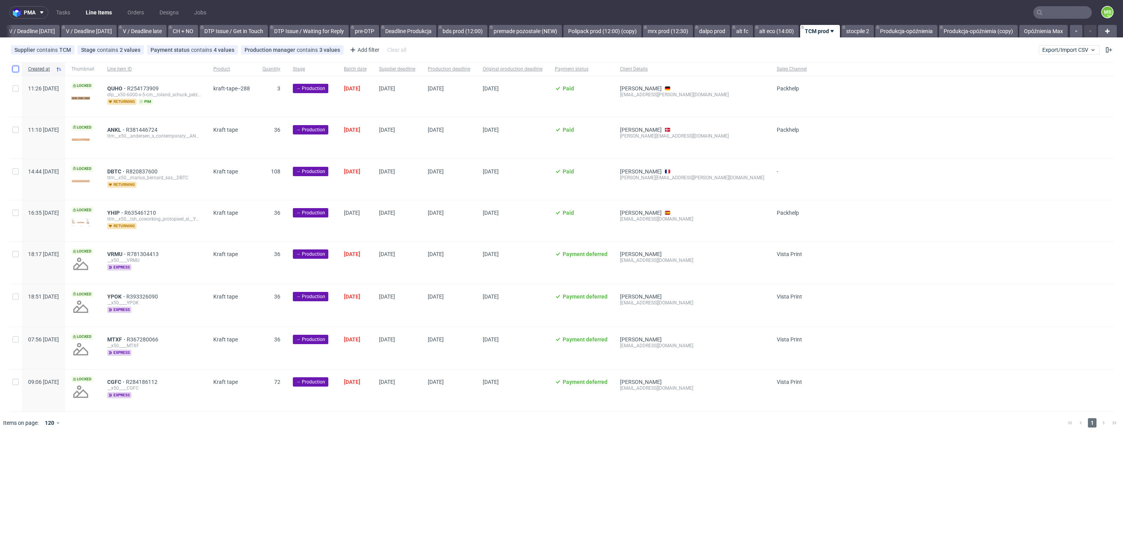
click at [18, 70] on input "checkbox" at bounding box center [15, 69] width 6 height 6
checkbox input "true"
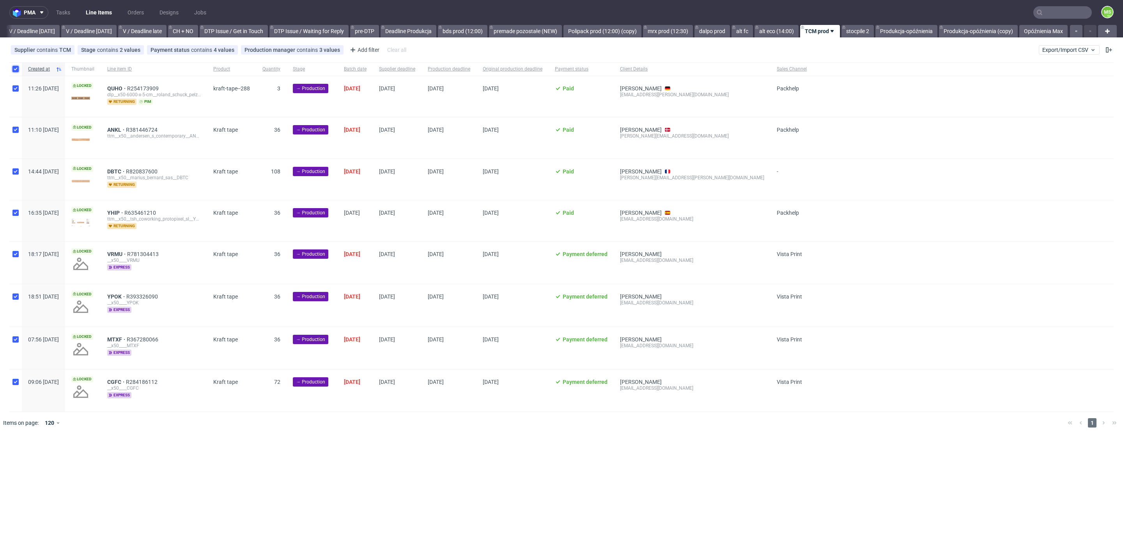
checkbox input "true"
click at [15, 381] on input "checkbox" at bounding box center [15, 382] width 6 height 6
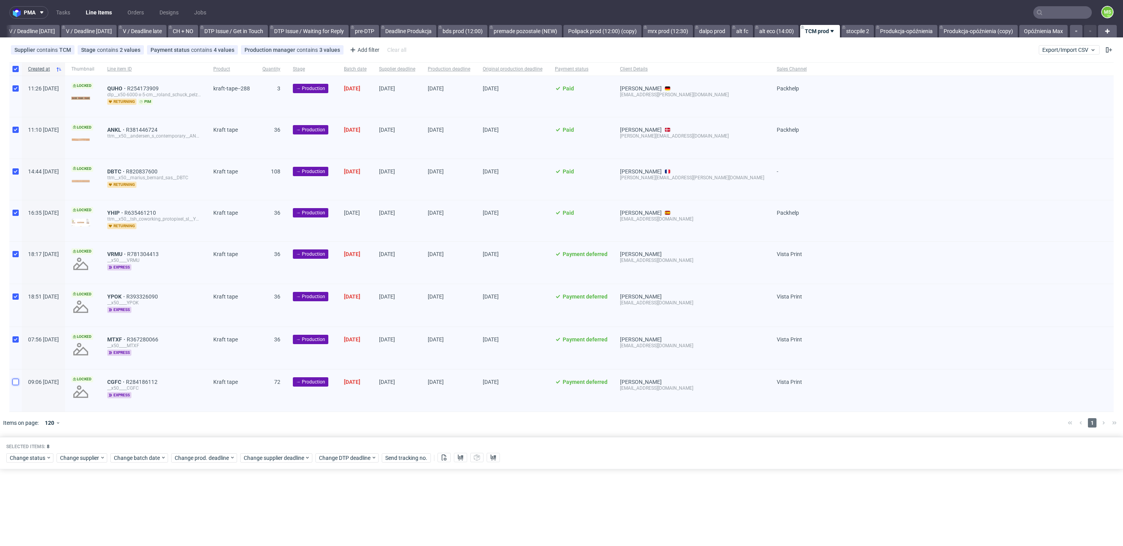
checkbox input "false"
click at [15, 252] on input "checkbox" at bounding box center [15, 254] width 6 height 6
checkbox input "false"
click at [16, 90] on input "checkbox" at bounding box center [15, 88] width 6 height 6
checkbox input "false"
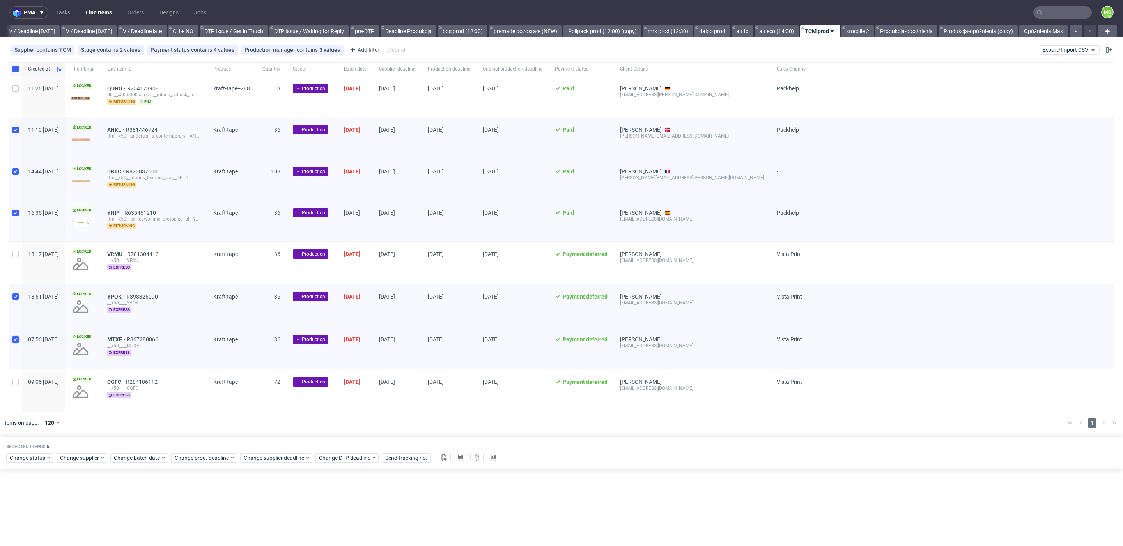
click at [16, 338] on input "checkbox" at bounding box center [15, 340] width 6 height 6
checkbox input "false"
click at [18, 294] on input "checkbox" at bounding box center [15, 297] width 6 height 6
checkbox input "false"
click at [148, 457] on span "Change batch date" at bounding box center [137, 458] width 47 height 8
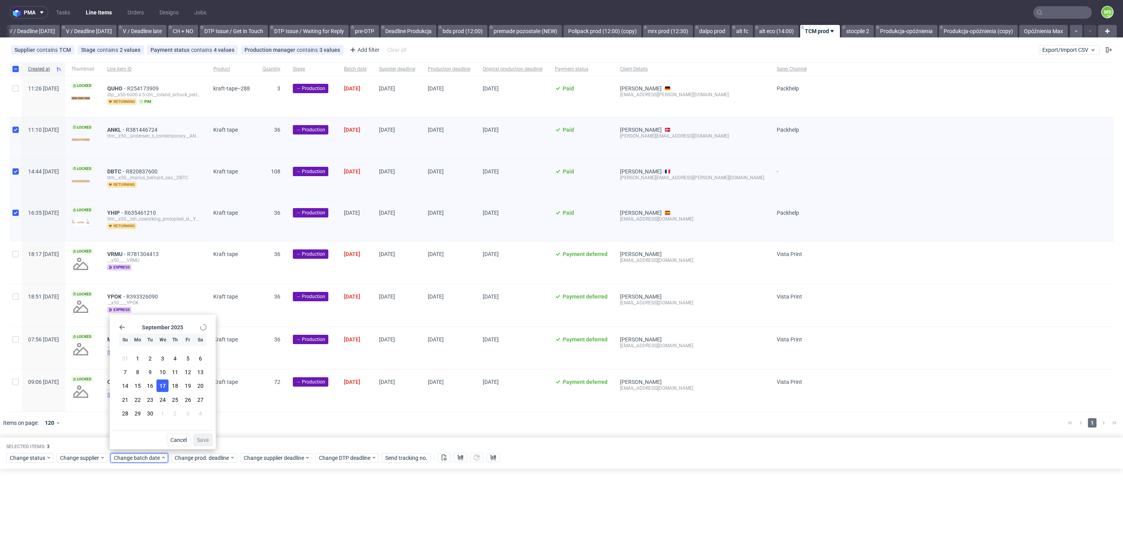
click at [167, 388] on button "17" at bounding box center [163, 386] width 12 height 12
click at [207, 442] on span "Save" at bounding box center [203, 440] width 12 height 5
click at [138, 456] on span "Change batch date" at bounding box center [137, 458] width 47 height 8
click at [166, 385] on button "17" at bounding box center [163, 386] width 12 height 12
drag, startPoint x: 207, startPoint y: 438, endPoint x: 213, endPoint y: 454, distance: 17.4
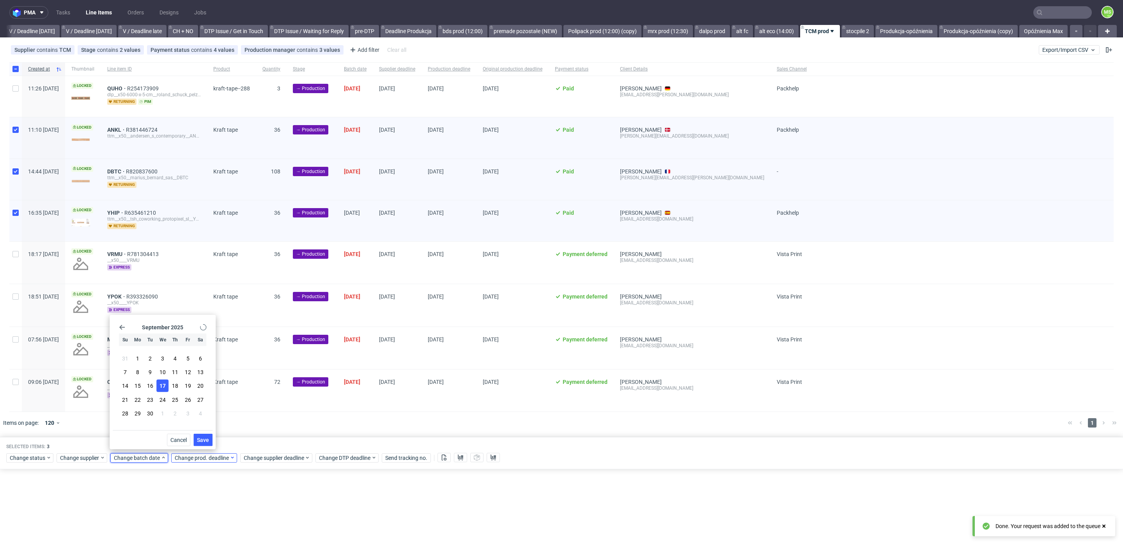
click at [207, 438] on span "Save" at bounding box center [203, 440] width 12 height 5
click at [214, 455] on span "Change prod. deadline" at bounding box center [202, 458] width 55 height 8
click at [265, 329] on icon "Go forward 1 month" at bounding box center [263, 327] width 6 height 6
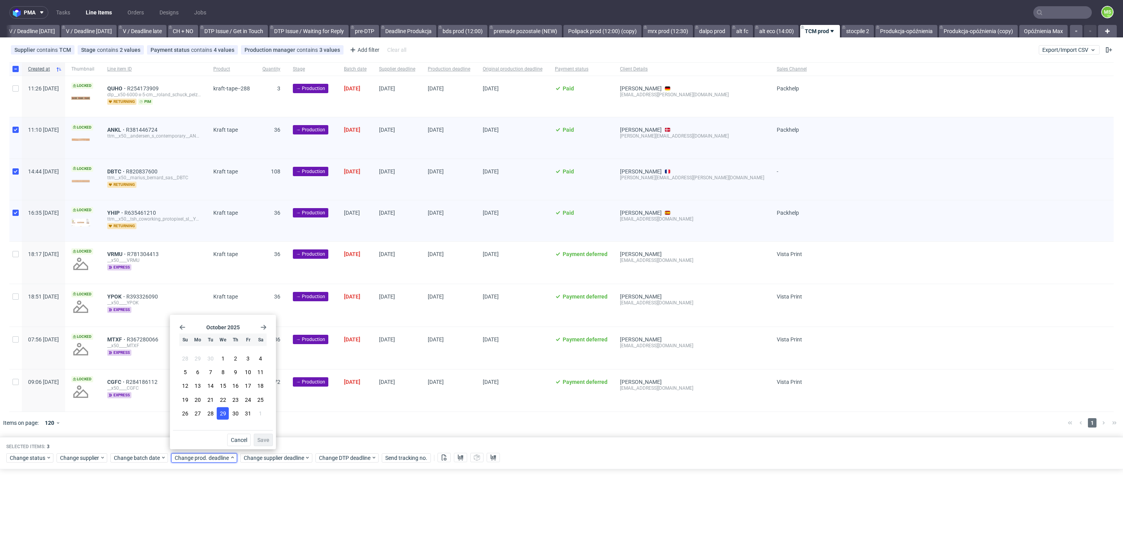
drag, startPoint x: 202, startPoint y: 386, endPoint x: 219, endPoint y: 407, distance: 26.9
click at [202, 386] on button "13" at bounding box center [198, 386] width 12 height 12
click at [266, 440] on span "Save" at bounding box center [263, 440] width 12 height 5
click at [284, 459] on div "Change supplier deadline" at bounding box center [276, 457] width 72 height 9
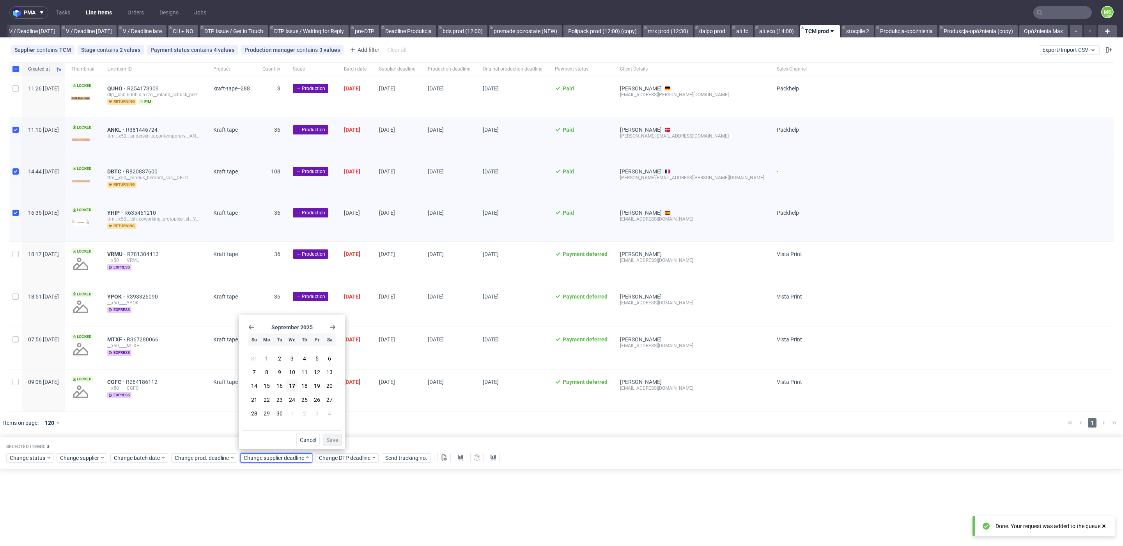
click at [331, 326] on icon "Go forward 1 month" at bounding box center [332, 327] width 6 height 6
click at [265, 390] on span "13" at bounding box center [267, 386] width 6 height 8
click at [331, 438] on span "Save" at bounding box center [332, 440] width 12 height 5
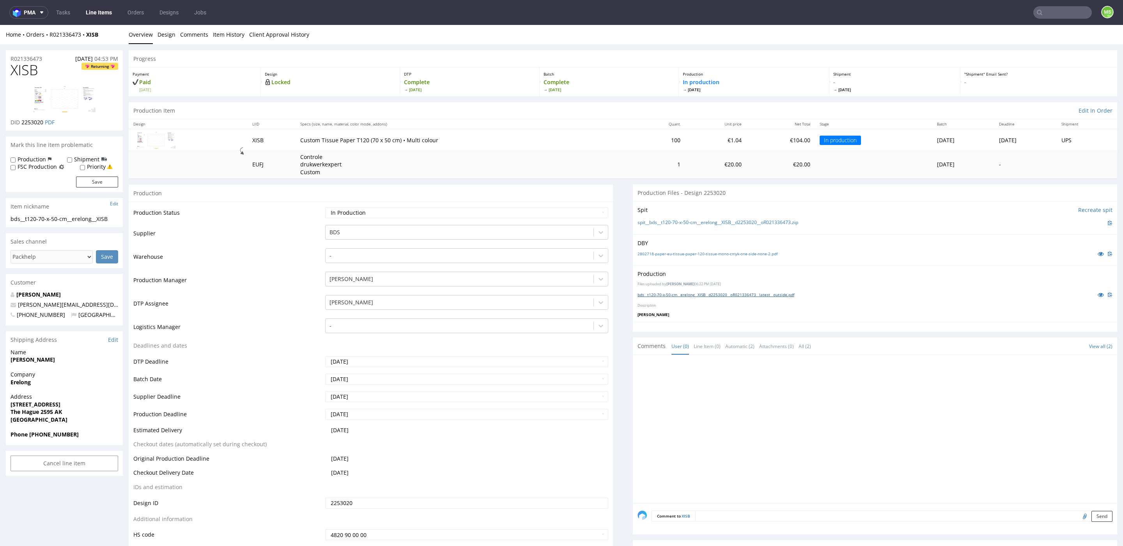
click at [706, 294] on link "bds__t120-70-x-50-cm__erelong__XISB__d2253020__oR021336473__latest__outside.pdf" at bounding box center [716, 294] width 157 height 5
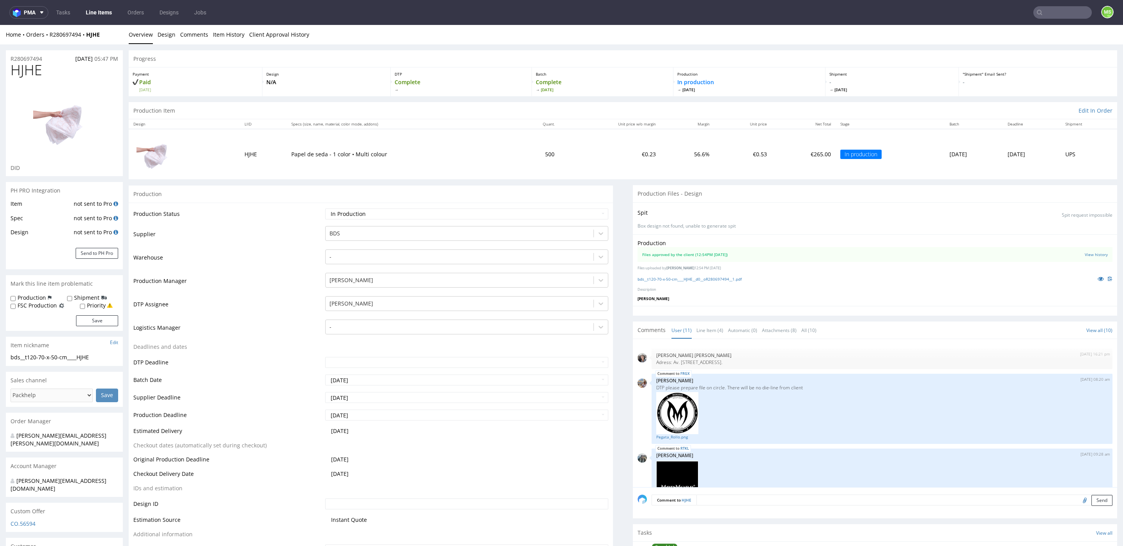
scroll to position [366, 0]
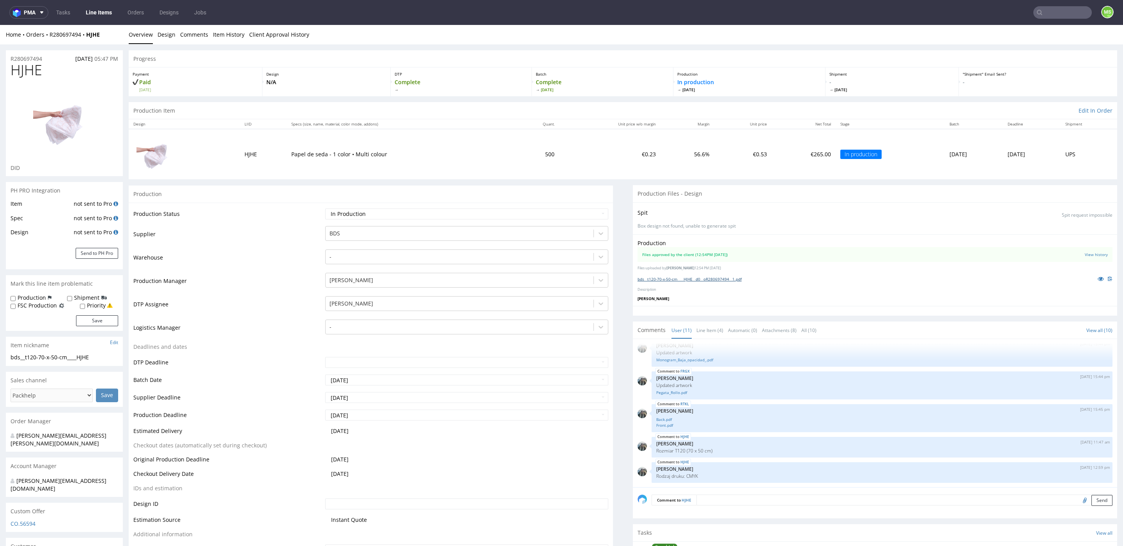
click at [705, 278] on link "bds__t120-70-x-50-cm____HJHE__d0__oR280697494__1.pdf" at bounding box center [690, 278] width 104 height 5
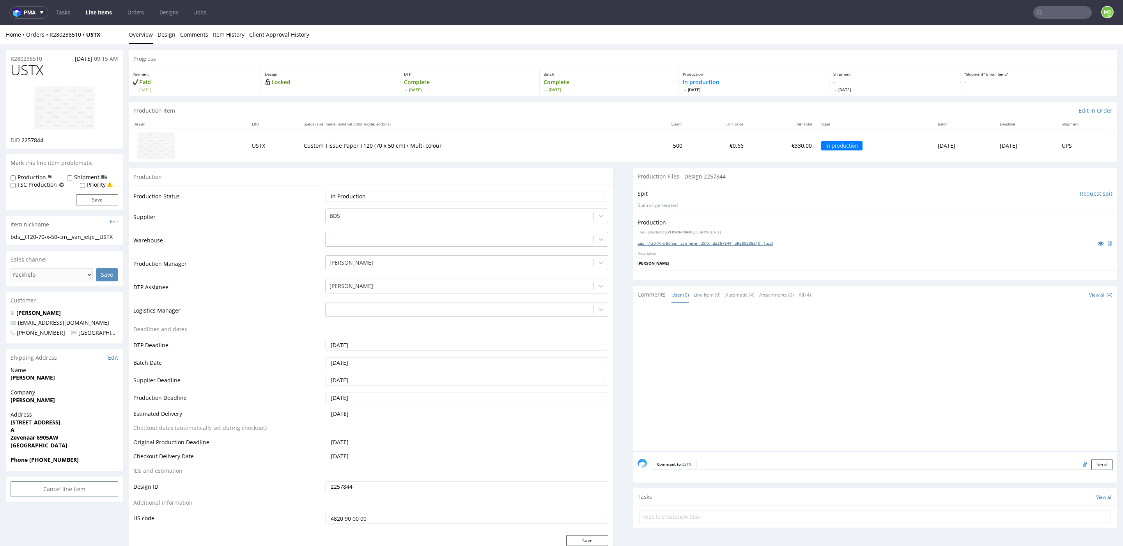
click at [696, 244] on link "bds__t120-70-x-50-cm__van_jetje__USTX__d2257844__oR280238510__1.pdf" at bounding box center [705, 243] width 135 height 5
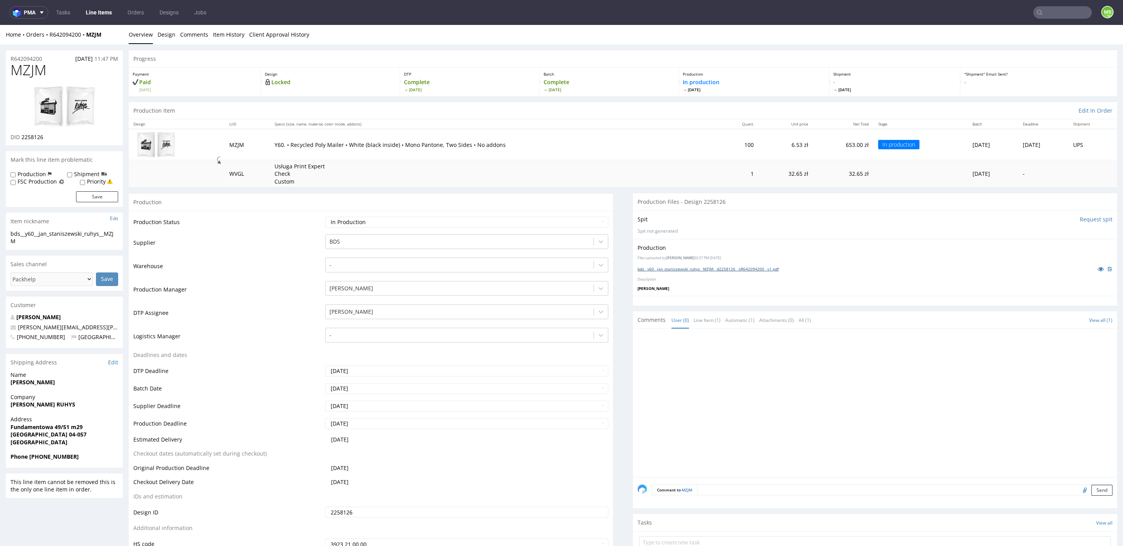
click at [670, 266] on link "bds__y60__jan_staniszewski_ruhys__MZJM__d2258126__oR642094200__v1.pdf" at bounding box center [708, 268] width 141 height 5
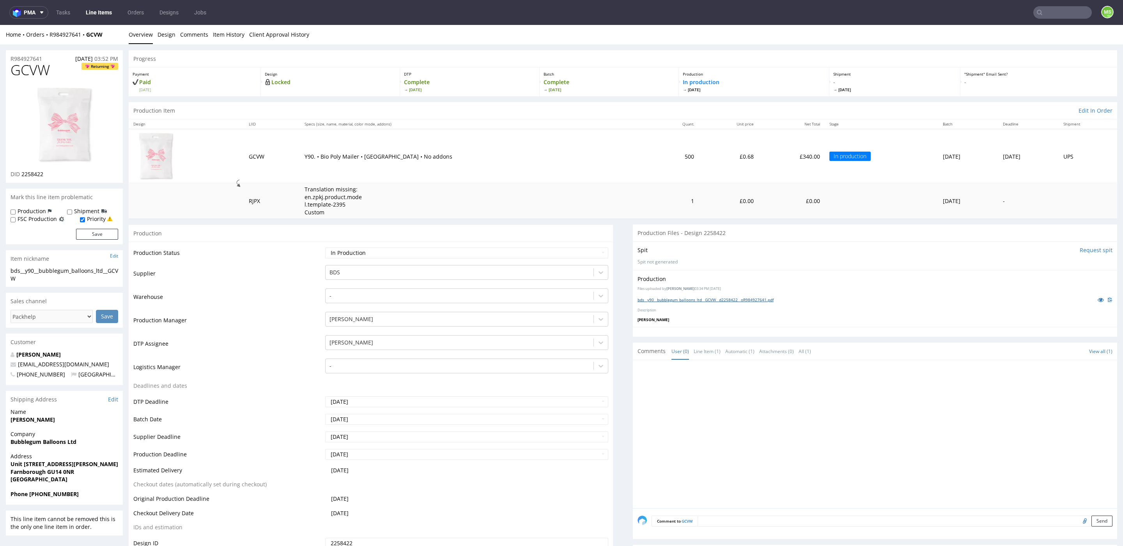
click at [697, 298] on link "bds__y90__bubblegum_balloons_ltd__GCVW__d2258422__oR984927641.pdf" at bounding box center [706, 299] width 136 height 5
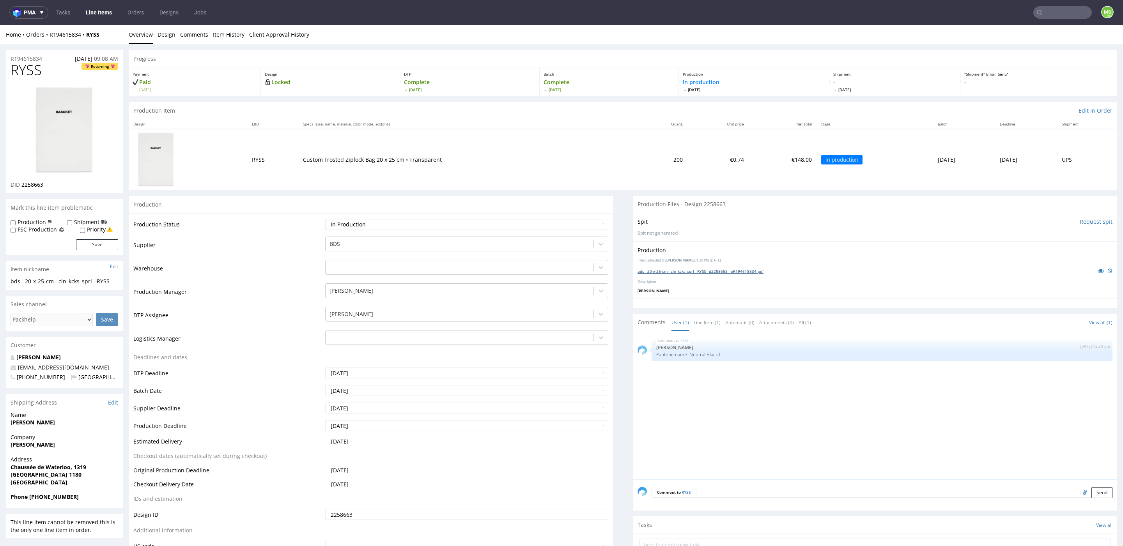
click at [707, 269] on link "bds__20-x-25-cm__cln_kcks_sprl__RYSS__d2258663__oR194615834.pdf" at bounding box center [701, 271] width 126 height 5
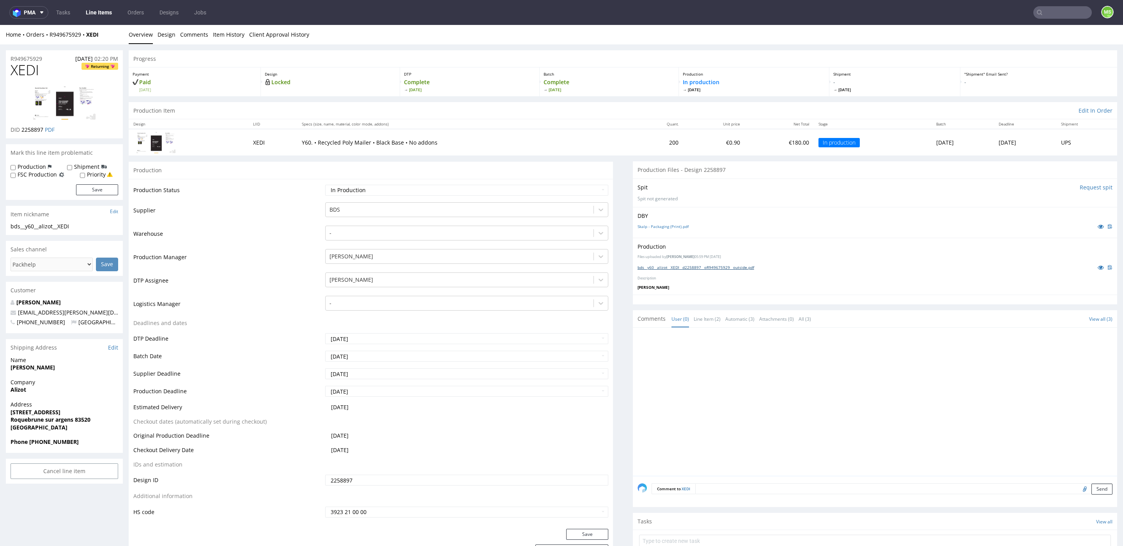
click at [679, 266] on link "bds__y60__alizot__XEDI__d2258897__oR949675929__outside.pdf" at bounding box center [696, 267] width 117 height 5
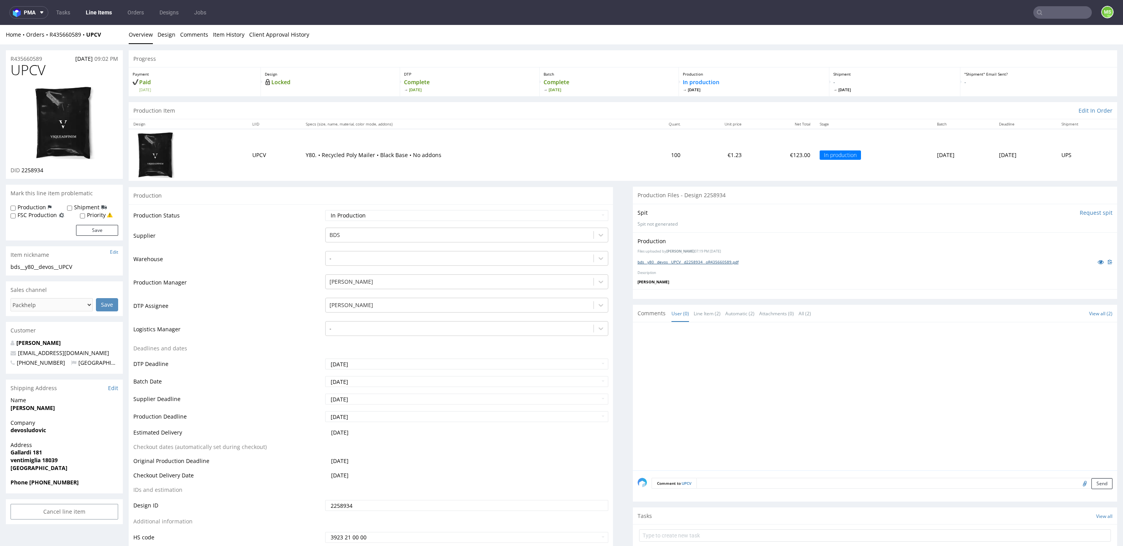
click at [701, 261] on link "bds__y80__devos__UPCV__d2258934__oR435660589.pdf" at bounding box center [688, 261] width 101 height 5
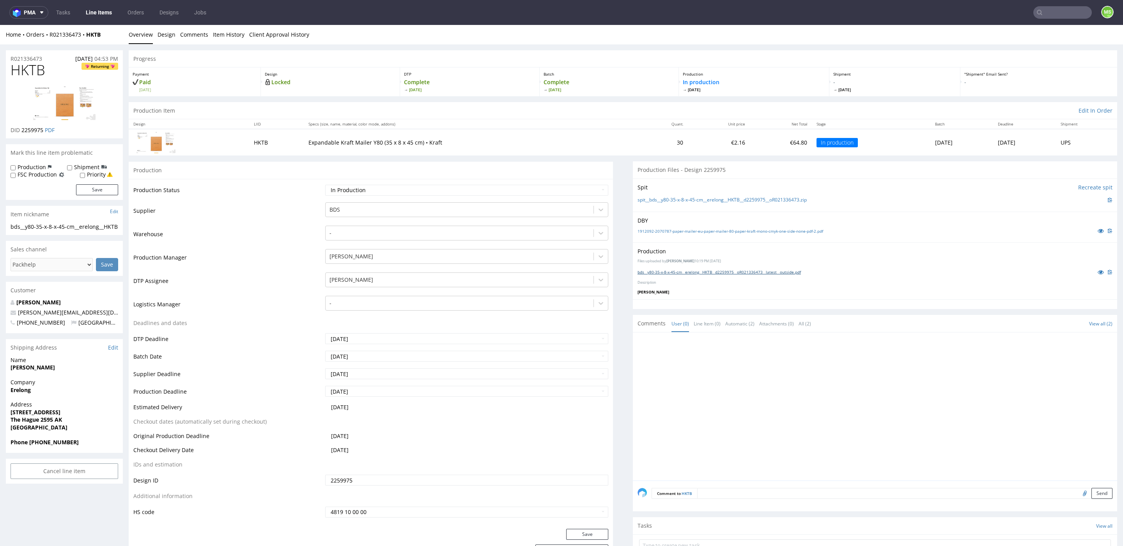
click at [696, 270] on link "bds__y80-35-x-8-x-45-cm__erelong__HKTB__d2259975__oR021336473__latest__outside.…" at bounding box center [719, 271] width 163 height 5
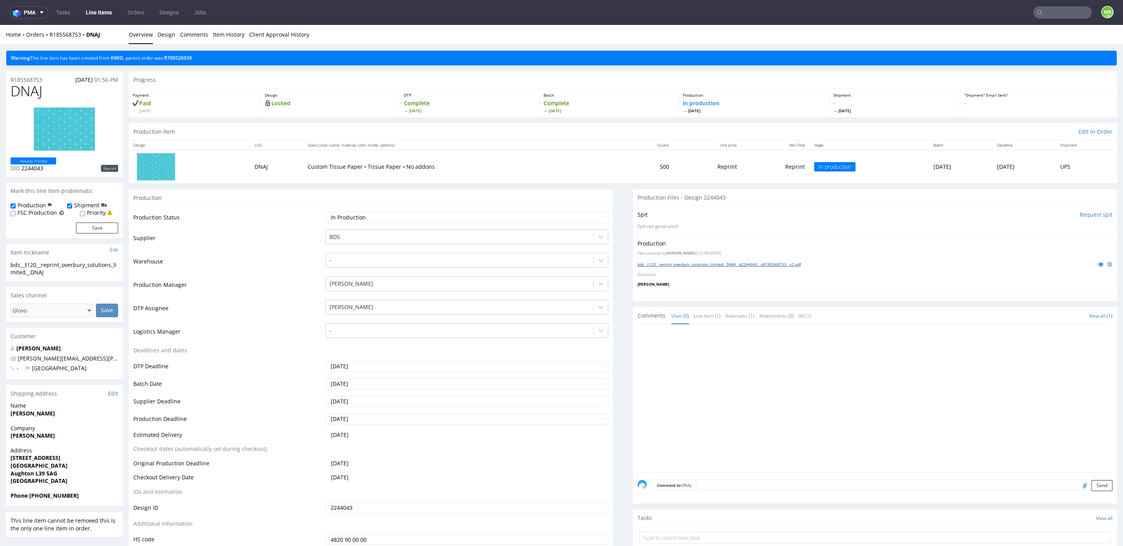
click at [711, 262] on link "bds__t120__reprint_overbury_solutions_limited__DNAJ__d2244043__oR185568753__v2.…" at bounding box center [719, 264] width 163 height 5
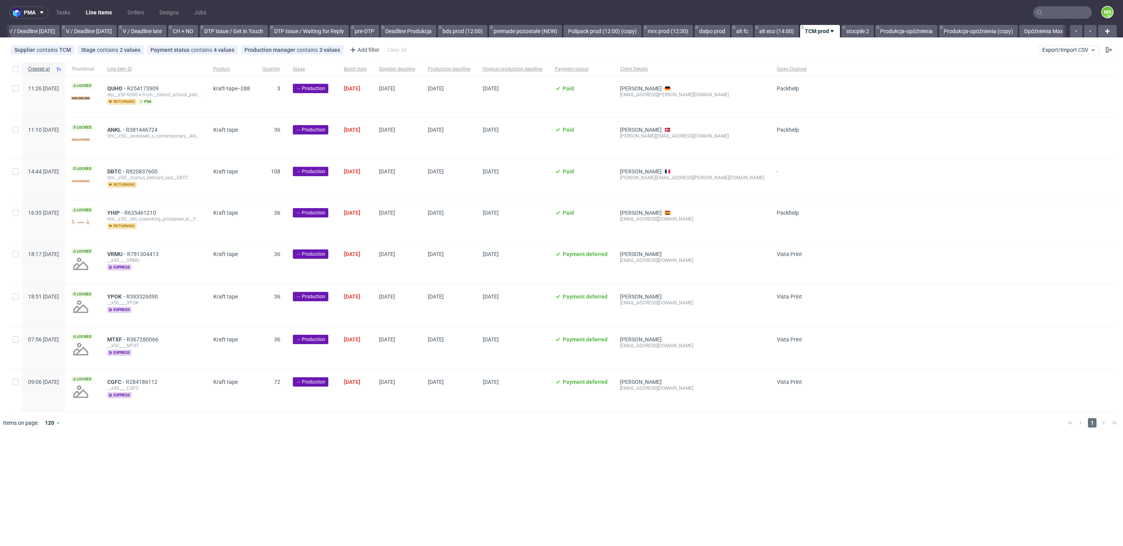
scroll to position [0, 983]
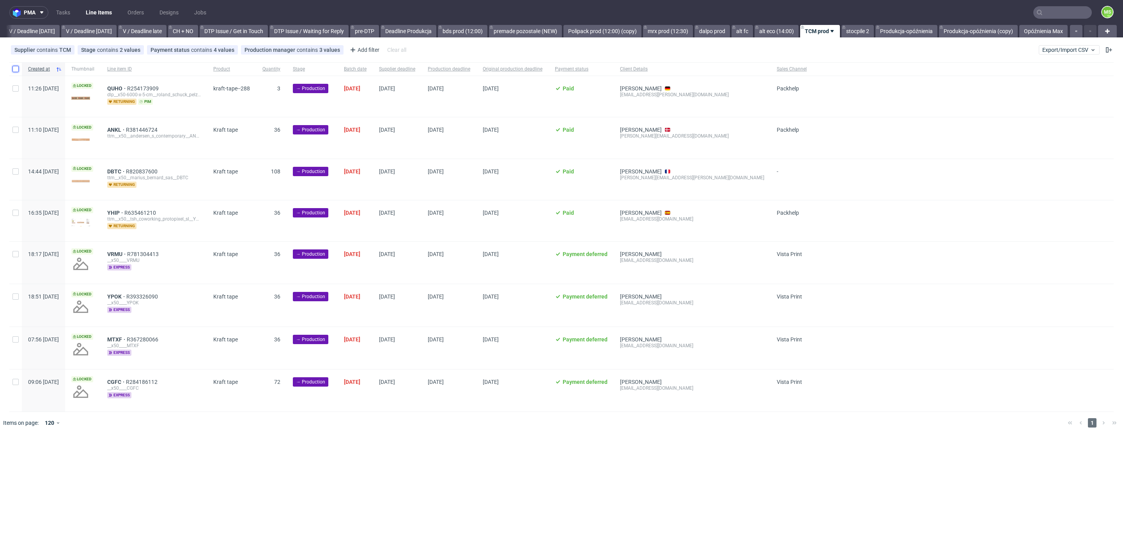
click at [16, 71] on input "checkbox" at bounding box center [15, 69] width 6 height 6
checkbox input "true"
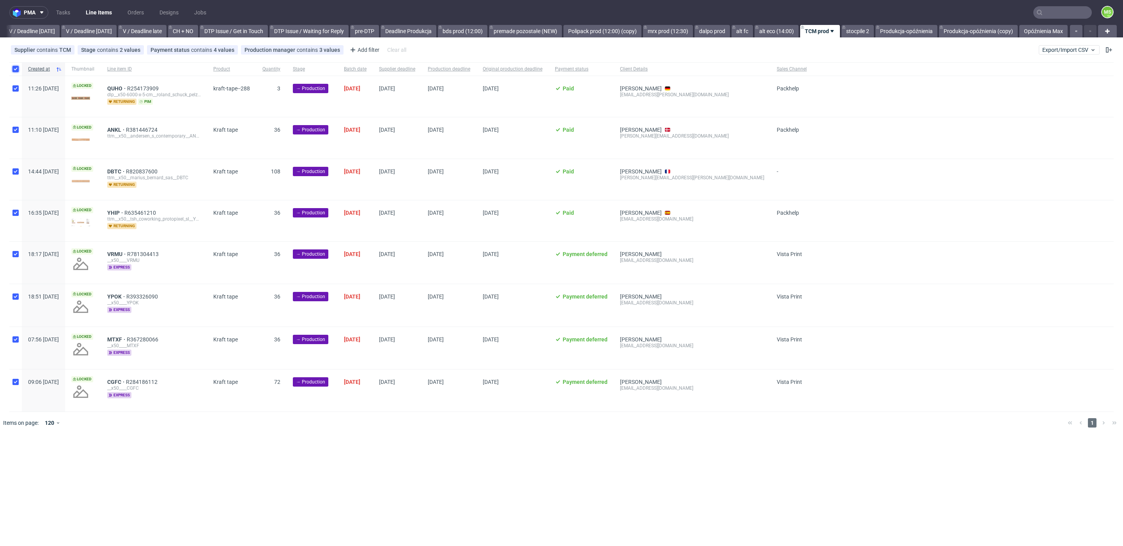
checkbox input "true"
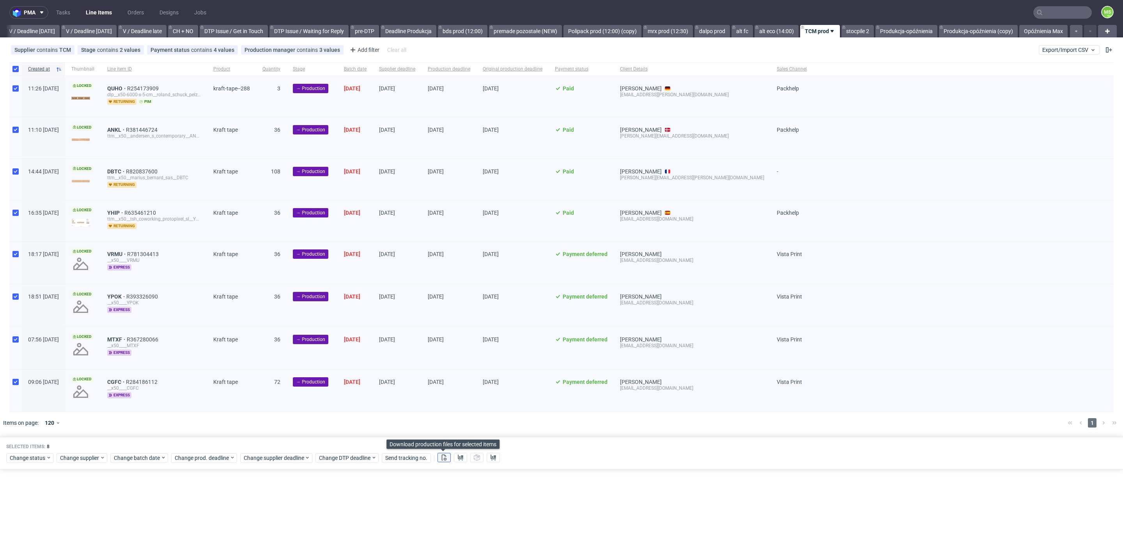
click at [442, 455] on use at bounding box center [444, 458] width 5 height 6
click at [464, 457] on button at bounding box center [460, 457] width 13 height 9
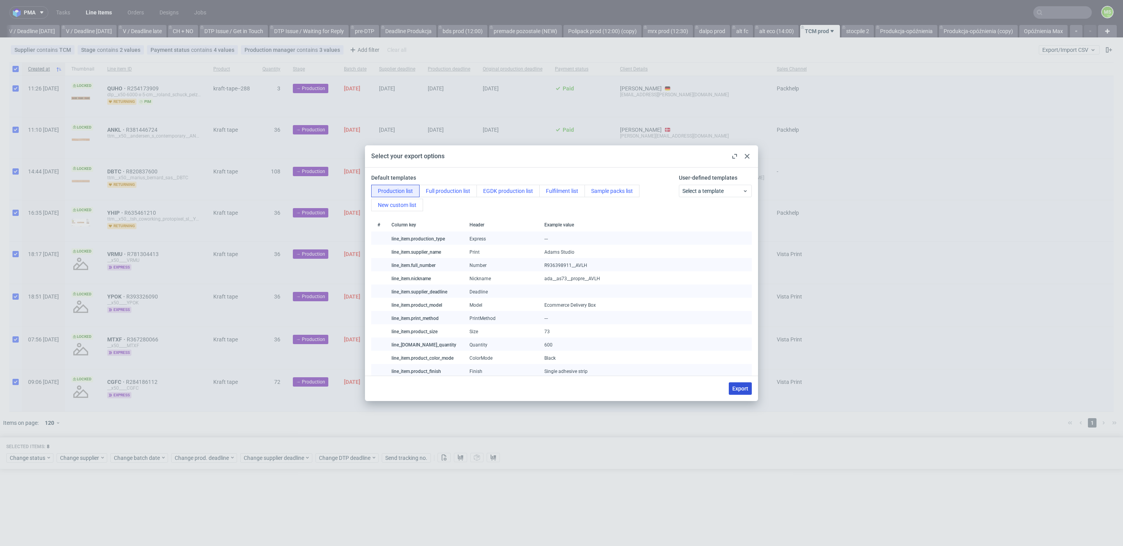
click at [746, 386] on span "Export" at bounding box center [740, 388] width 16 height 5
checkbox input "false"
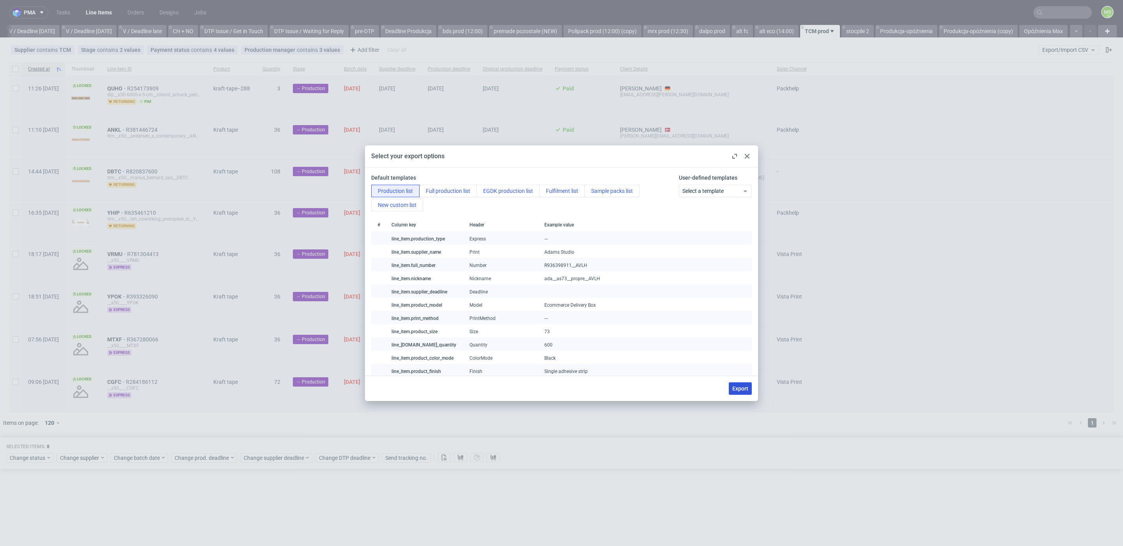
checkbox input "false"
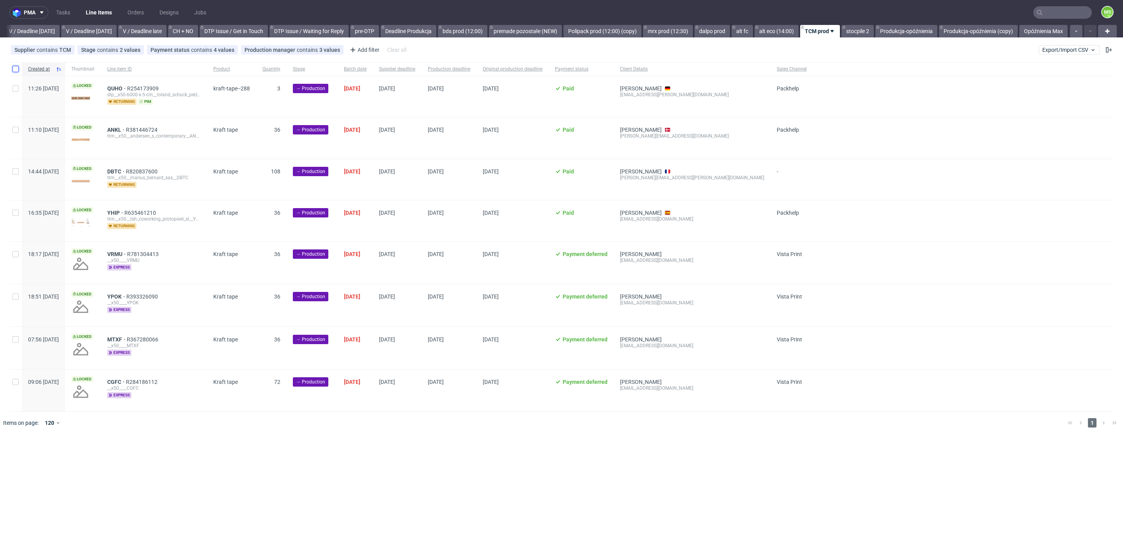
click at [15, 71] on input "checkbox" at bounding box center [15, 69] width 6 height 6
checkbox input "true"
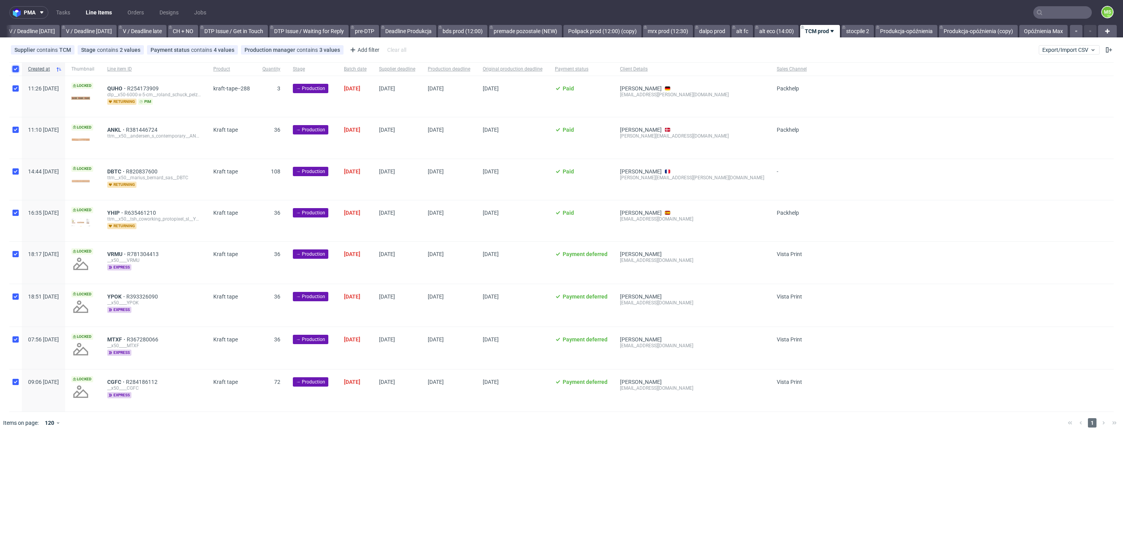
checkbox input "true"
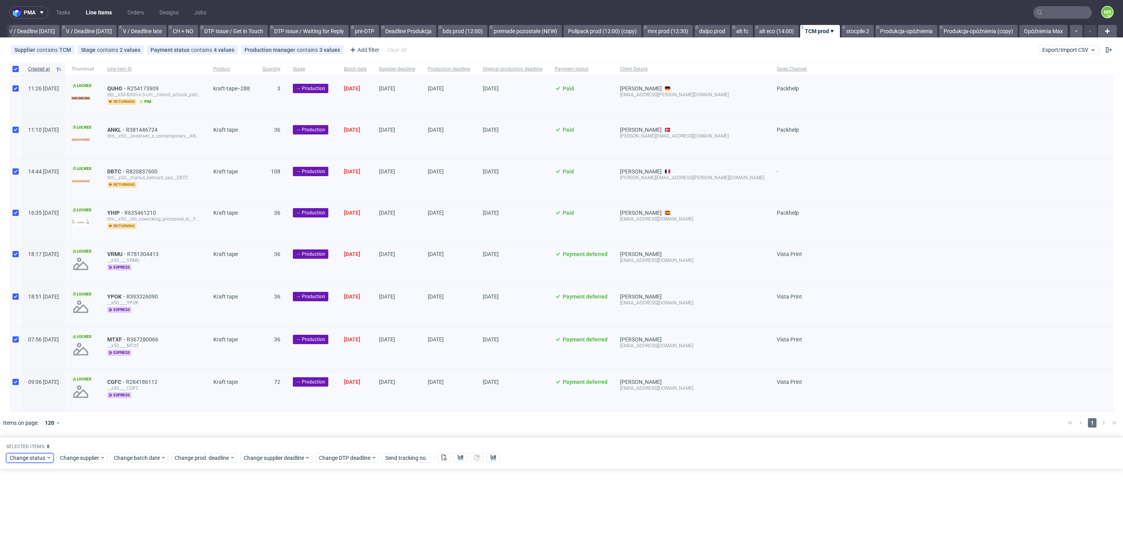
click at [35, 459] on span "Change status" at bounding box center [28, 458] width 36 height 8
click at [38, 368] on span "In Production" at bounding box center [28, 367] width 39 height 11
click at [83, 441] on span "Save" at bounding box center [89, 440] width 12 height 5
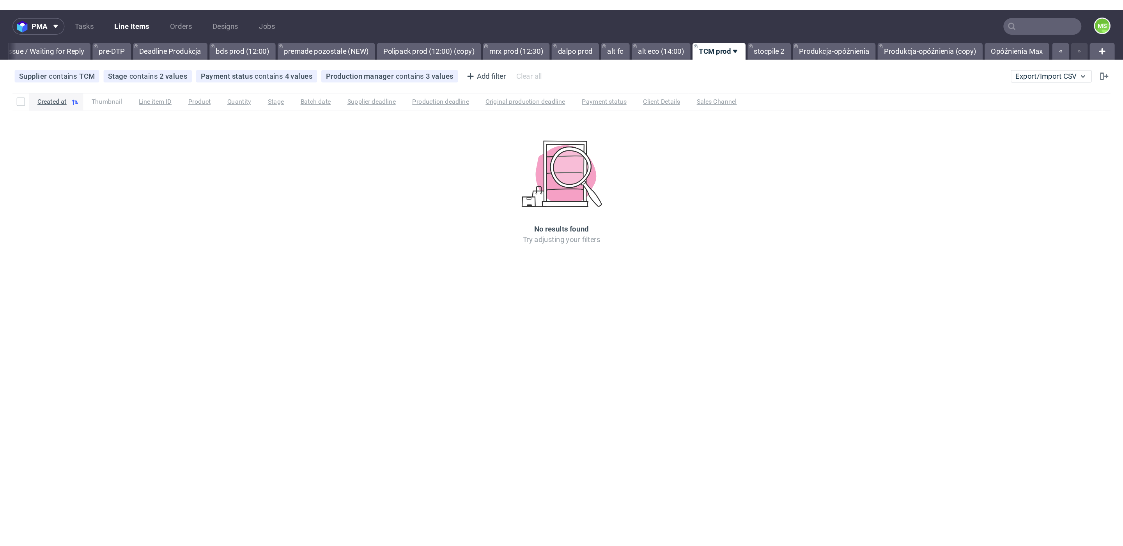
scroll to position [0, 983]
